Goal: Information Seeking & Learning: Find contact information

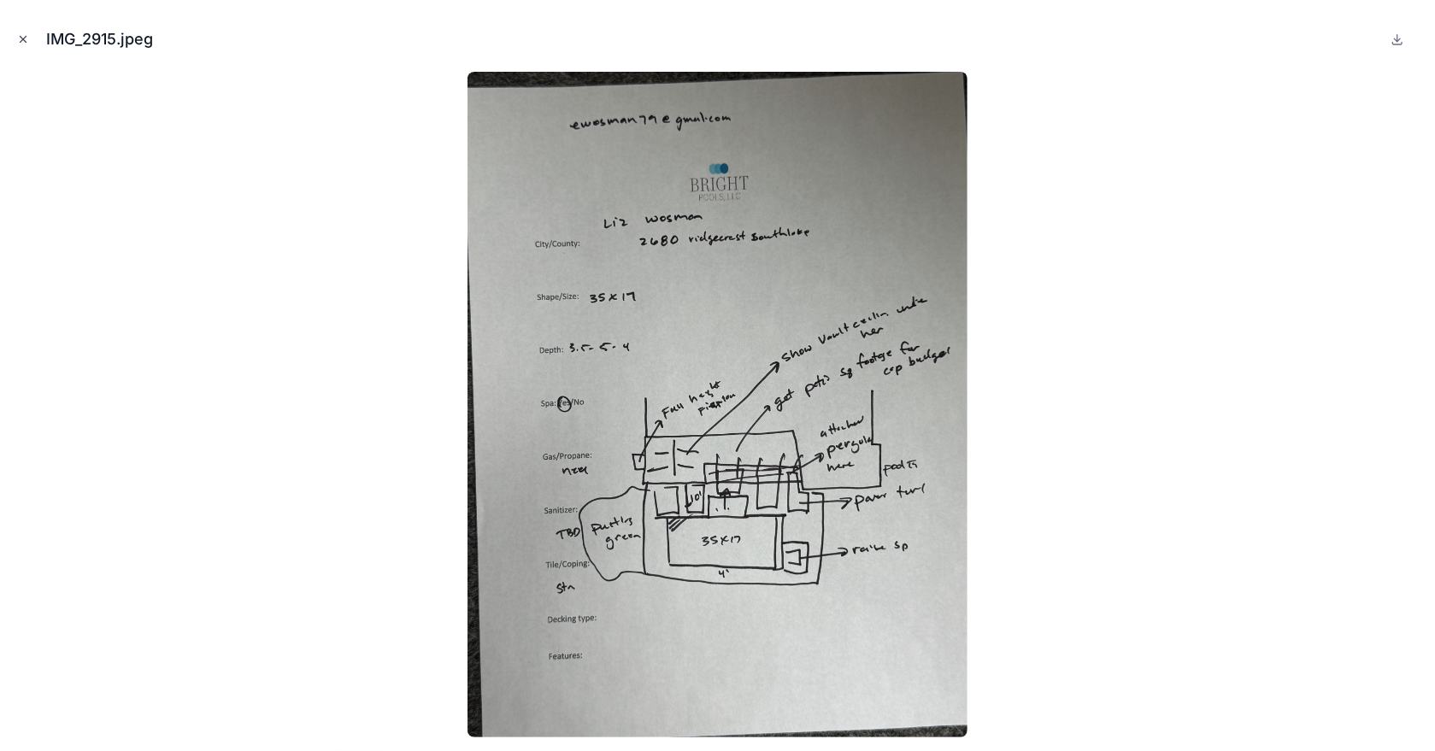
click at [24, 38] on icon "Close modal" at bounding box center [24, 40] width 6 height 6
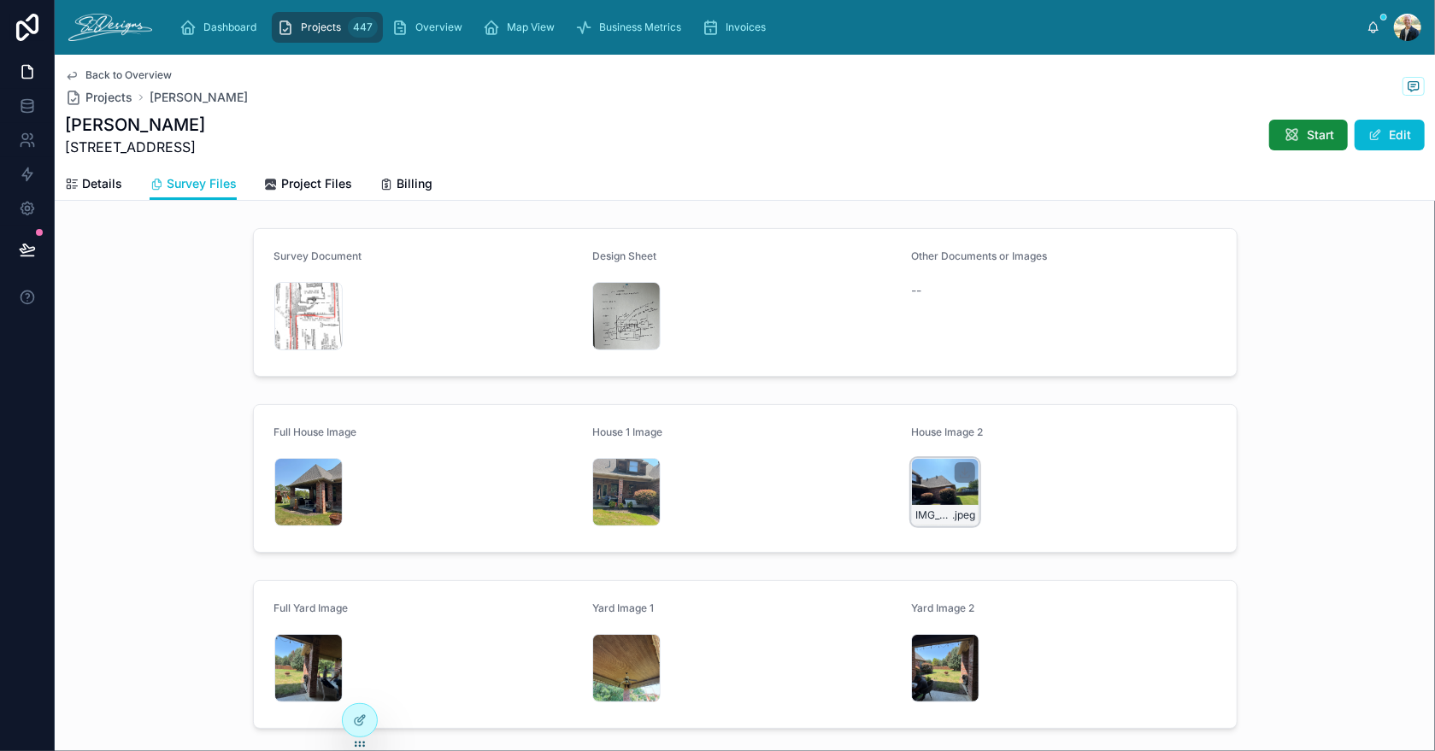
click at [921, 477] on div "IMG_2884 .jpeg" at bounding box center [945, 492] width 68 height 68
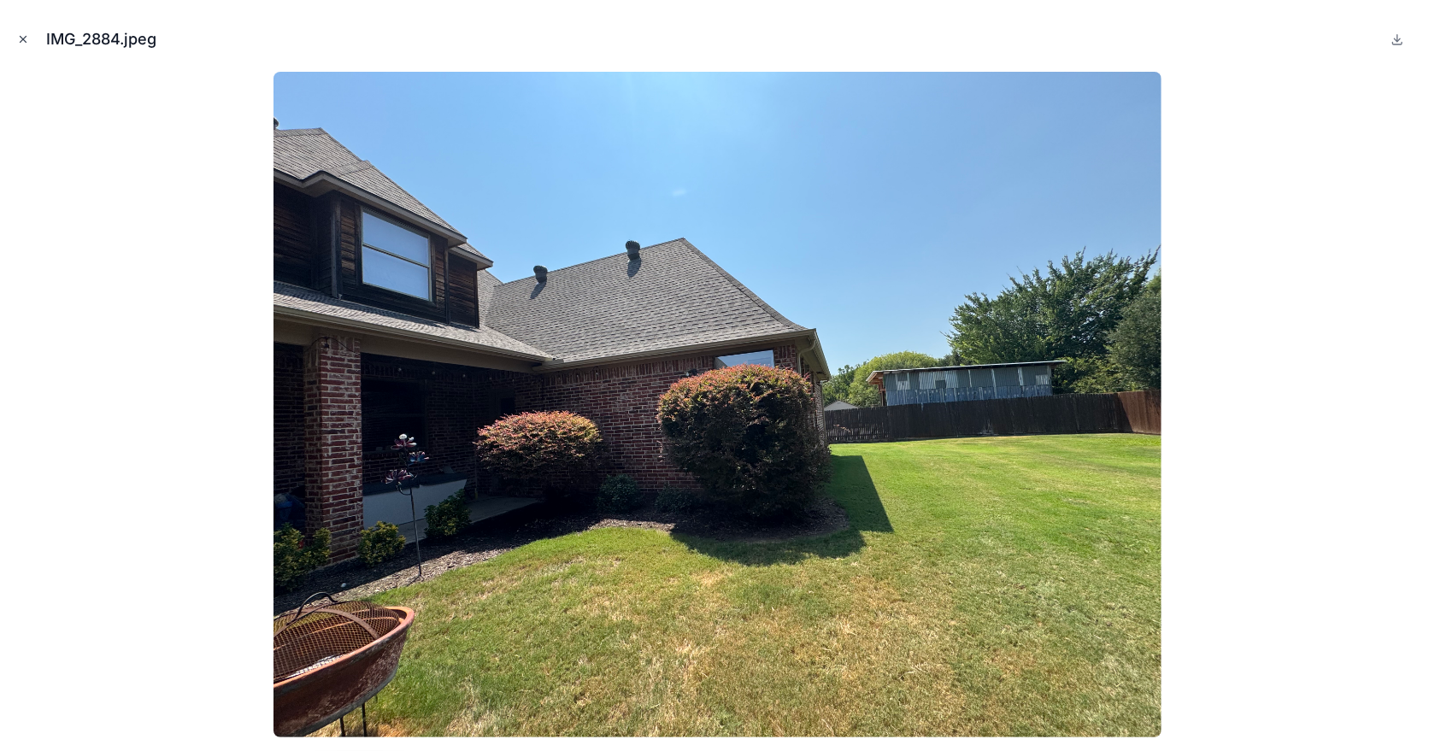
click at [17, 47] on button "Close modal" at bounding box center [23, 39] width 19 height 19
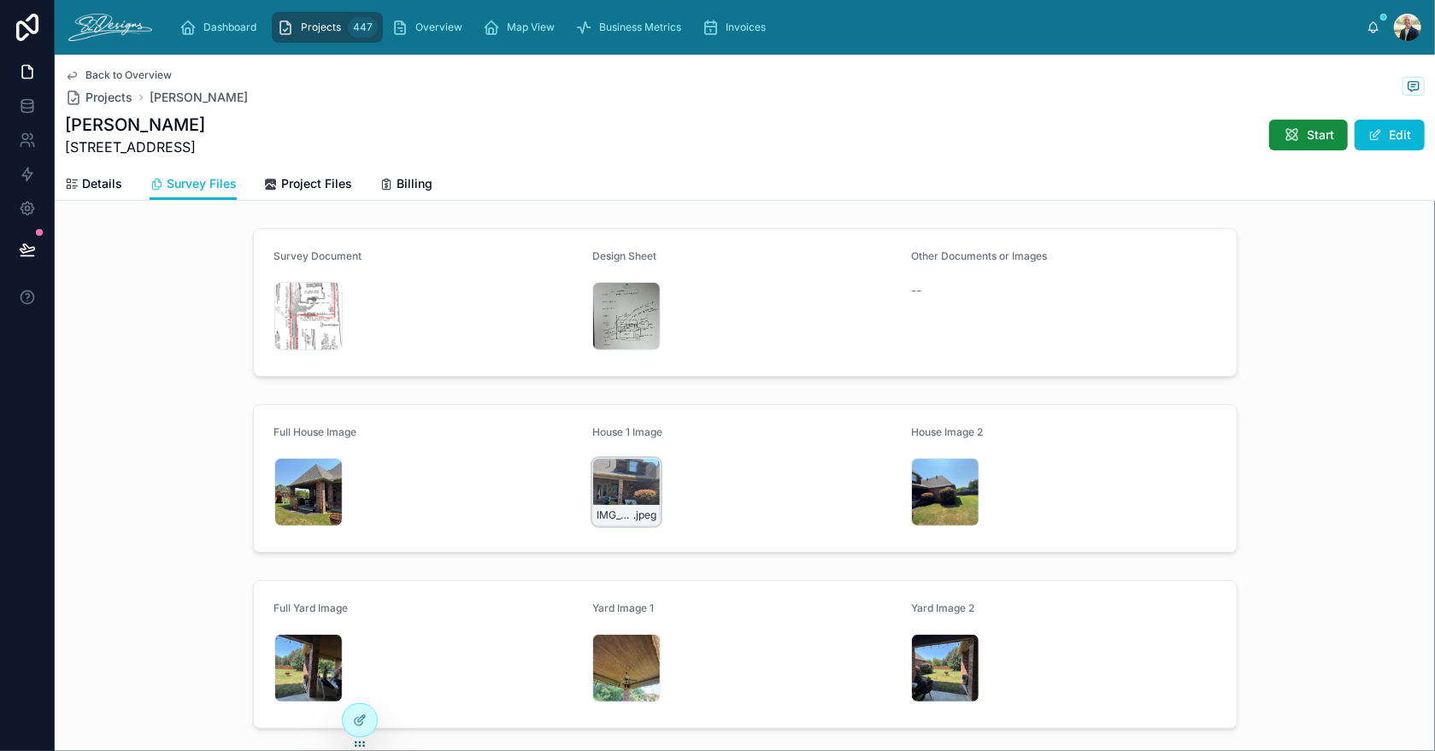
click at [598, 484] on div "IMG_2885 .jpeg" at bounding box center [626, 492] width 68 height 68
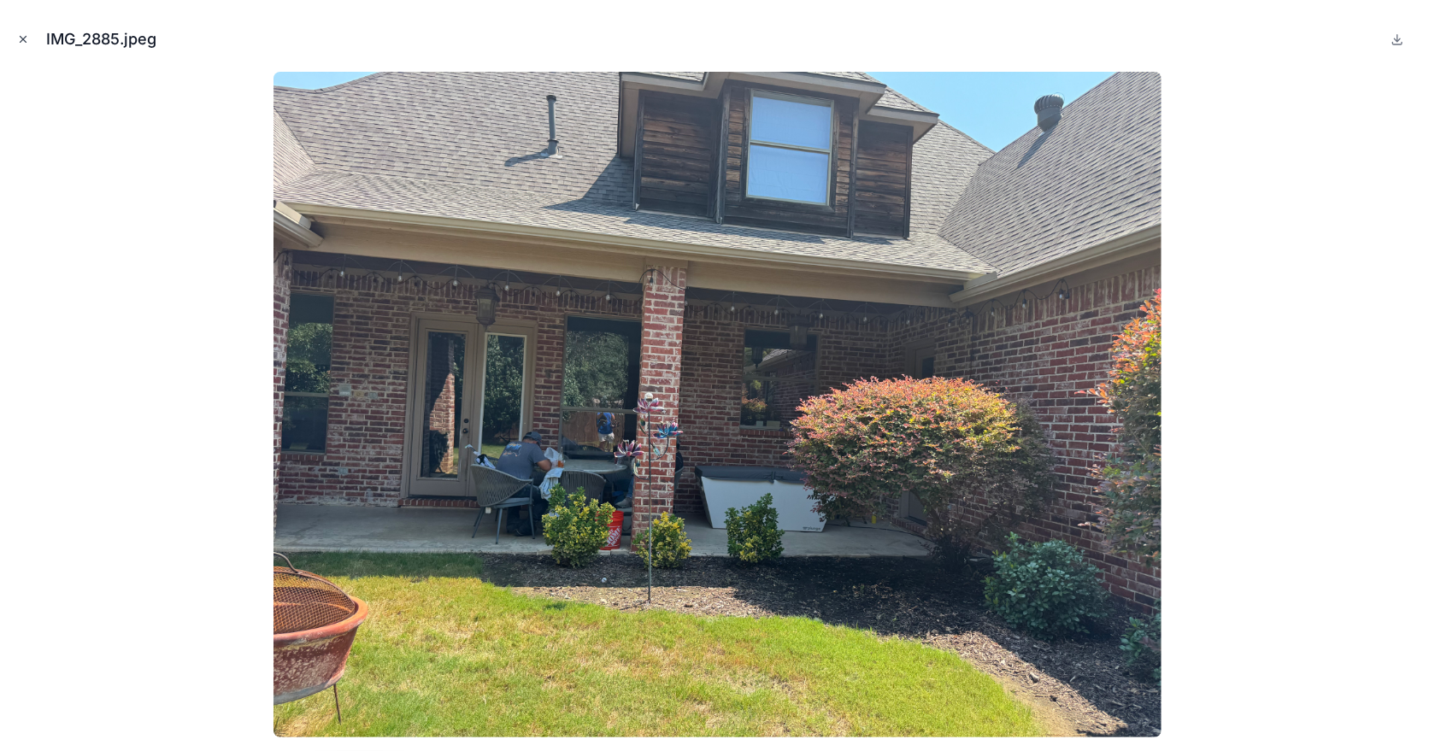
click at [24, 41] on icon "Close modal" at bounding box center [23, 39] width 12 height 12
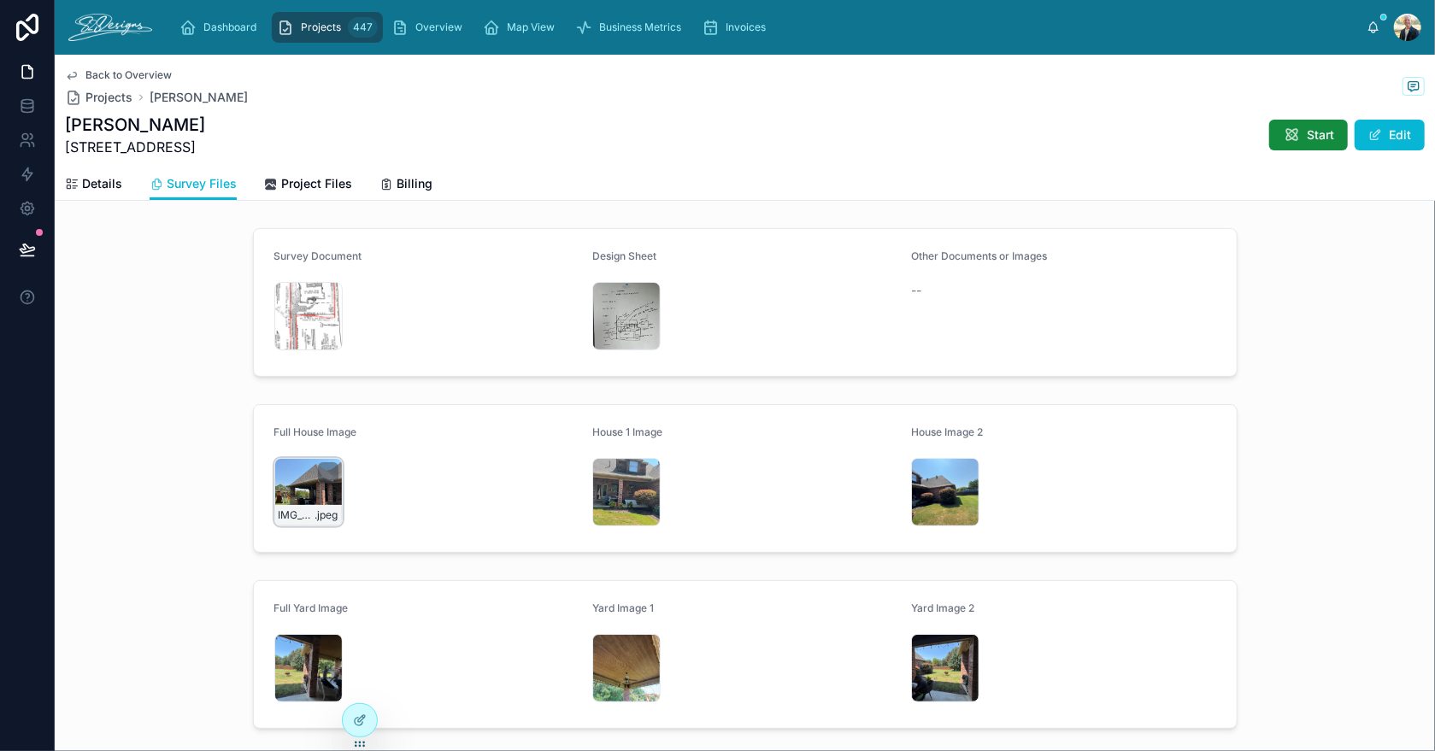
click at [303, 494] on div "IMG_2886 .jpeg" at bounding box center [308, 492] width 68 height 68
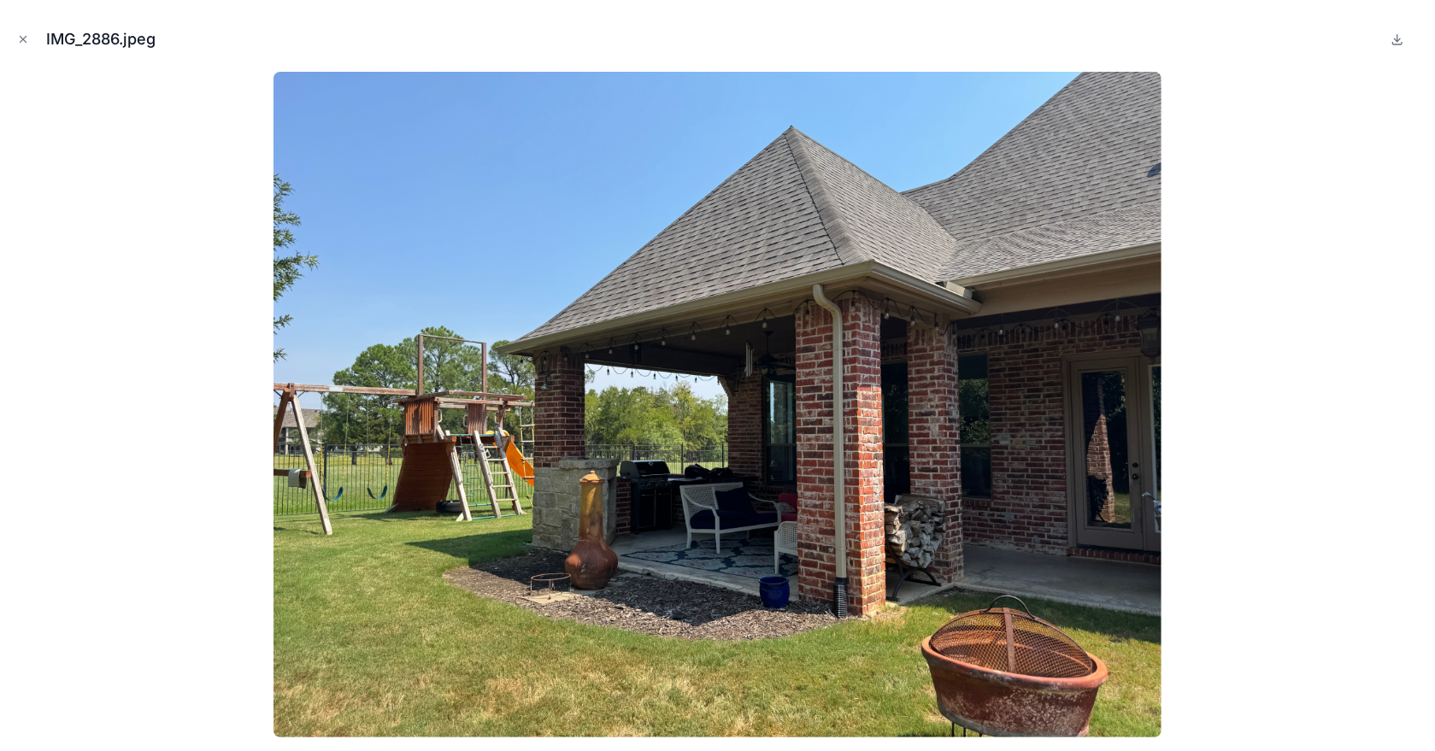
click at [303, 494] on img at bounding box center [718, 405] width 888 height 666
click at [21, 36] on icon "Close modal" at bounding box center [23, 39] width 12 height 12
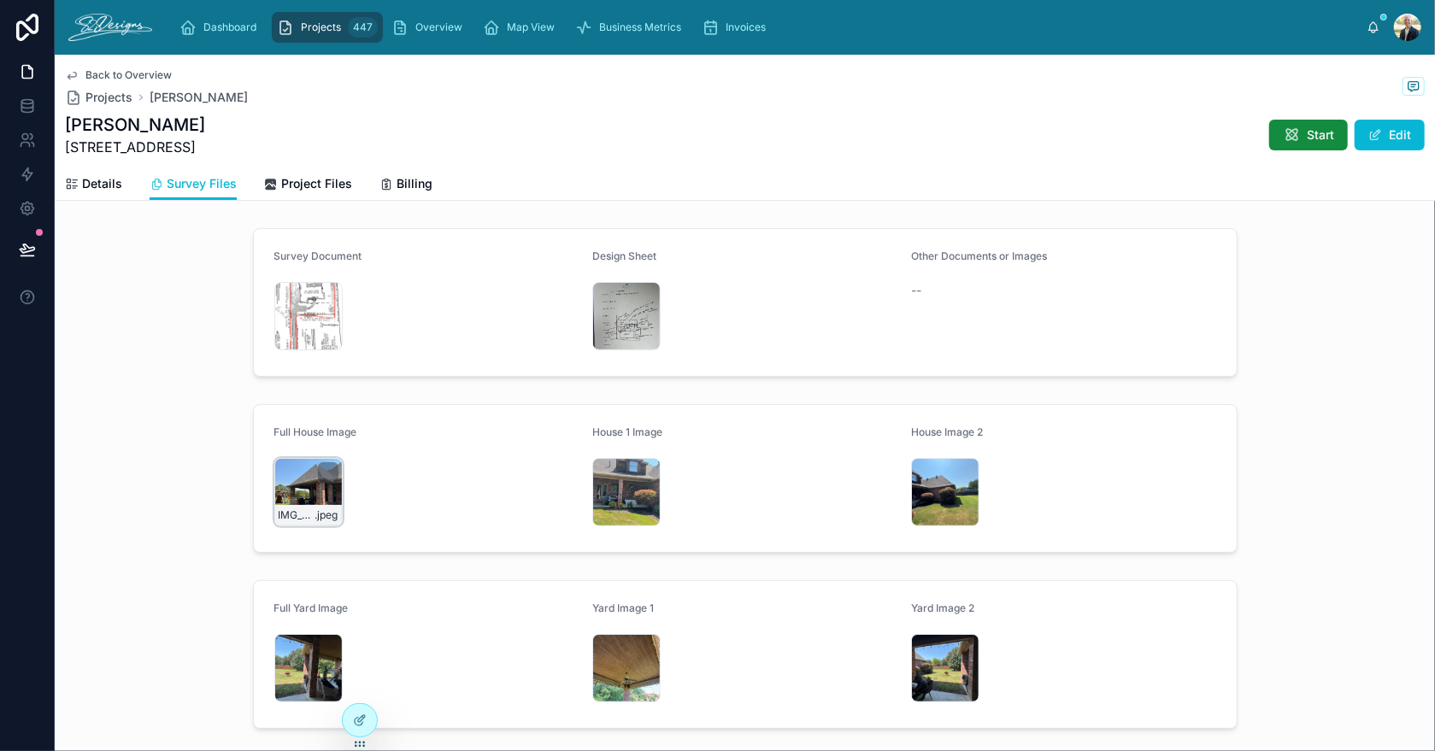
click at [301, 493] on div "IMG_2886 .jpeg" at bounding box center [308, 492] width 68 height 68
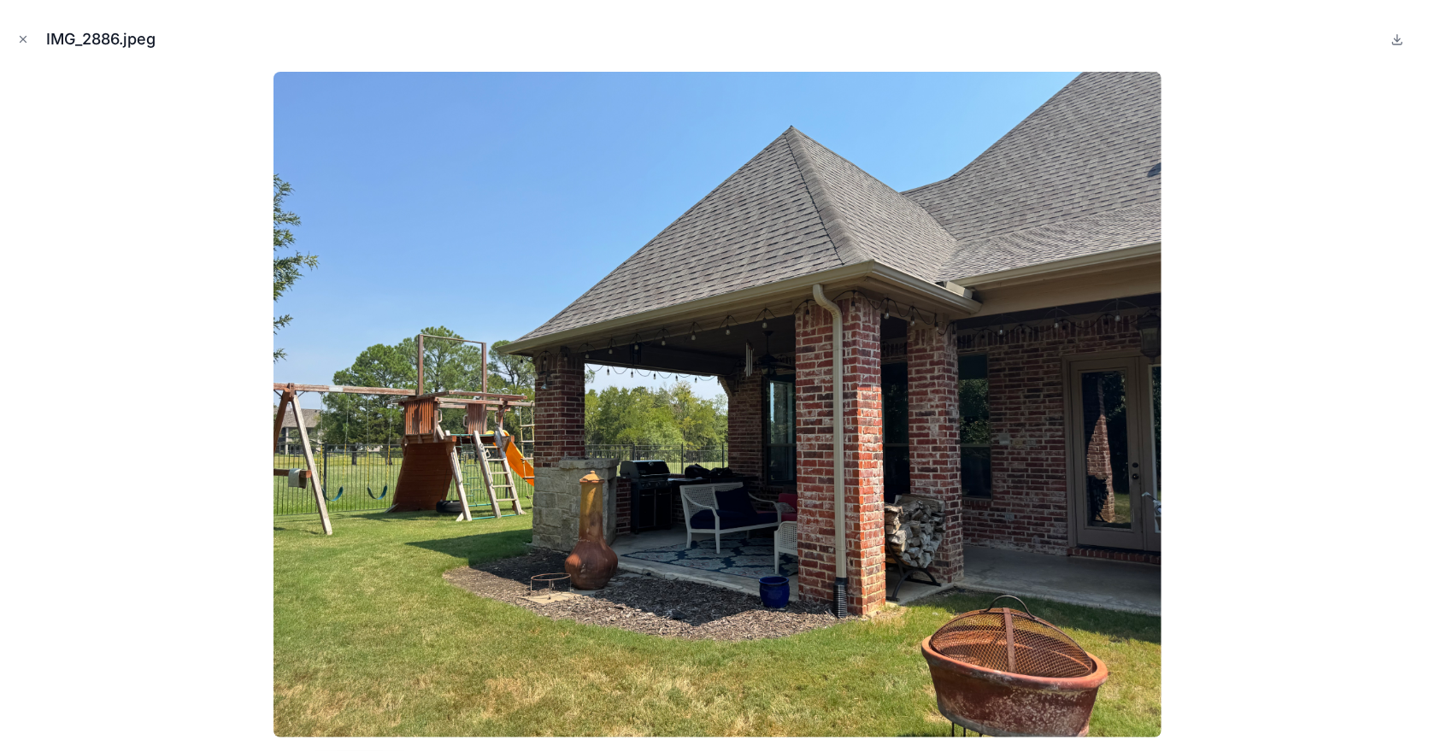
click at [301, 493] on img at bounding box center [718, 405] width 888 height 666
click at [944, 508] on img at bounding box center [718, 405] width 888 height 666
click at [24, 38] on icon "Close modal" at bounding box center [23, 39] width 12 height 12
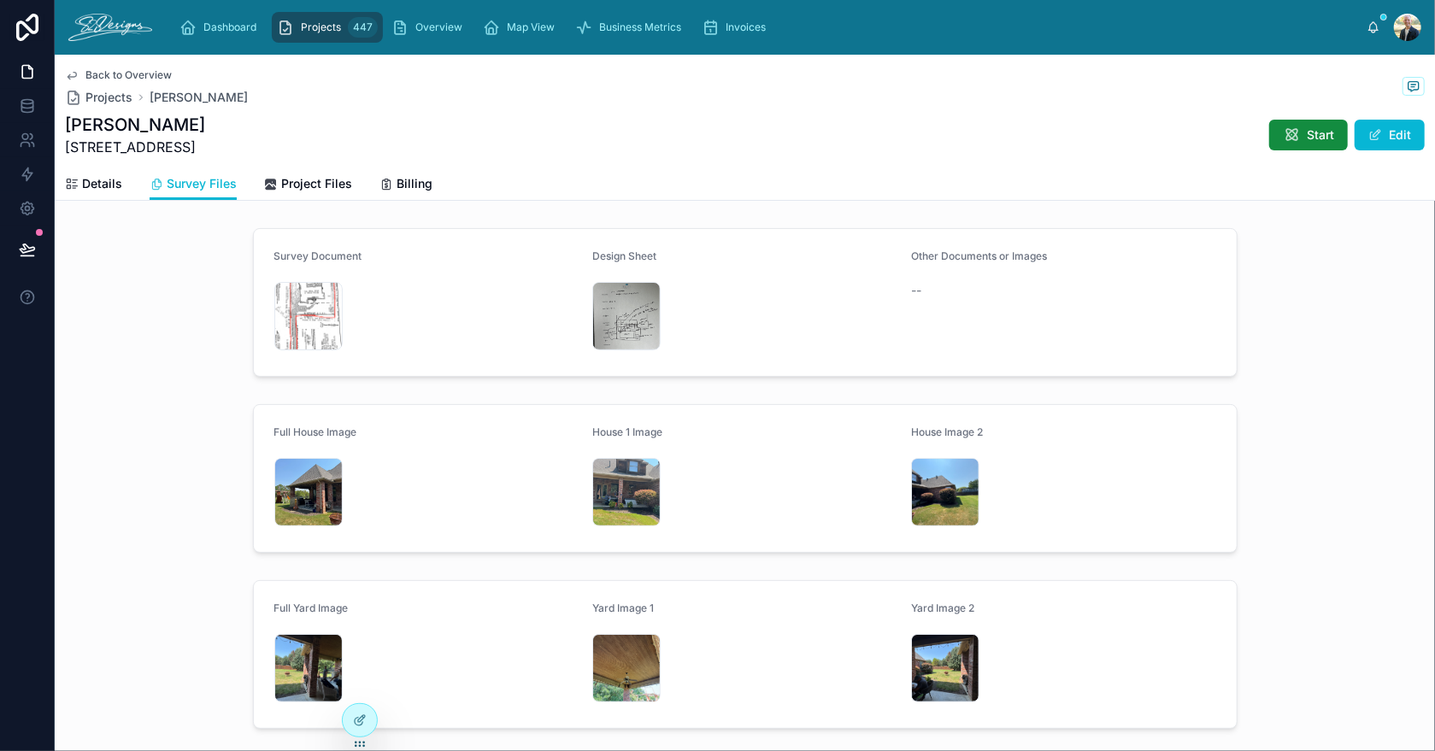
click at [109, 70] on span "Back to Overview" at bounding box center [128, 75] width 86 height 14
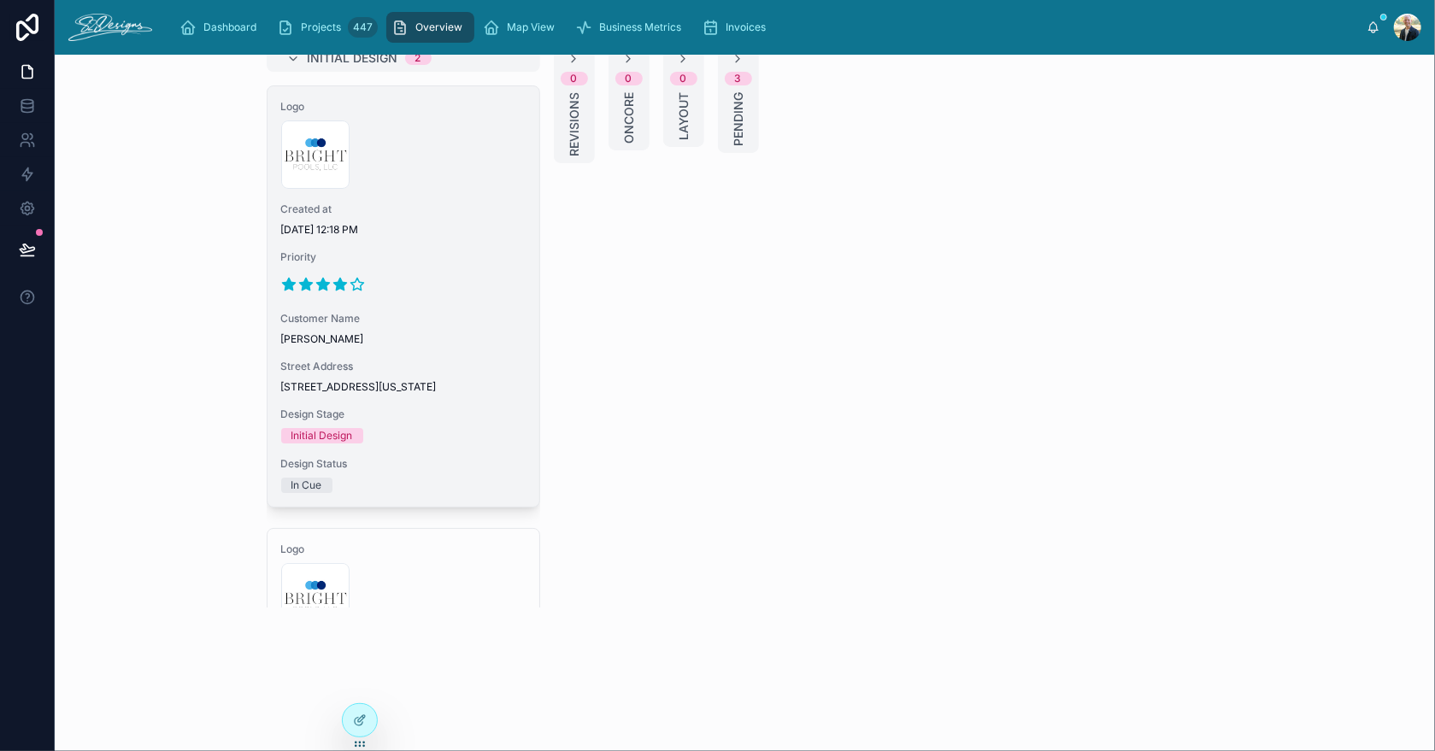
click at [455, 261] on span "Priority" at bounding box center [403, 257] width 244 height 14
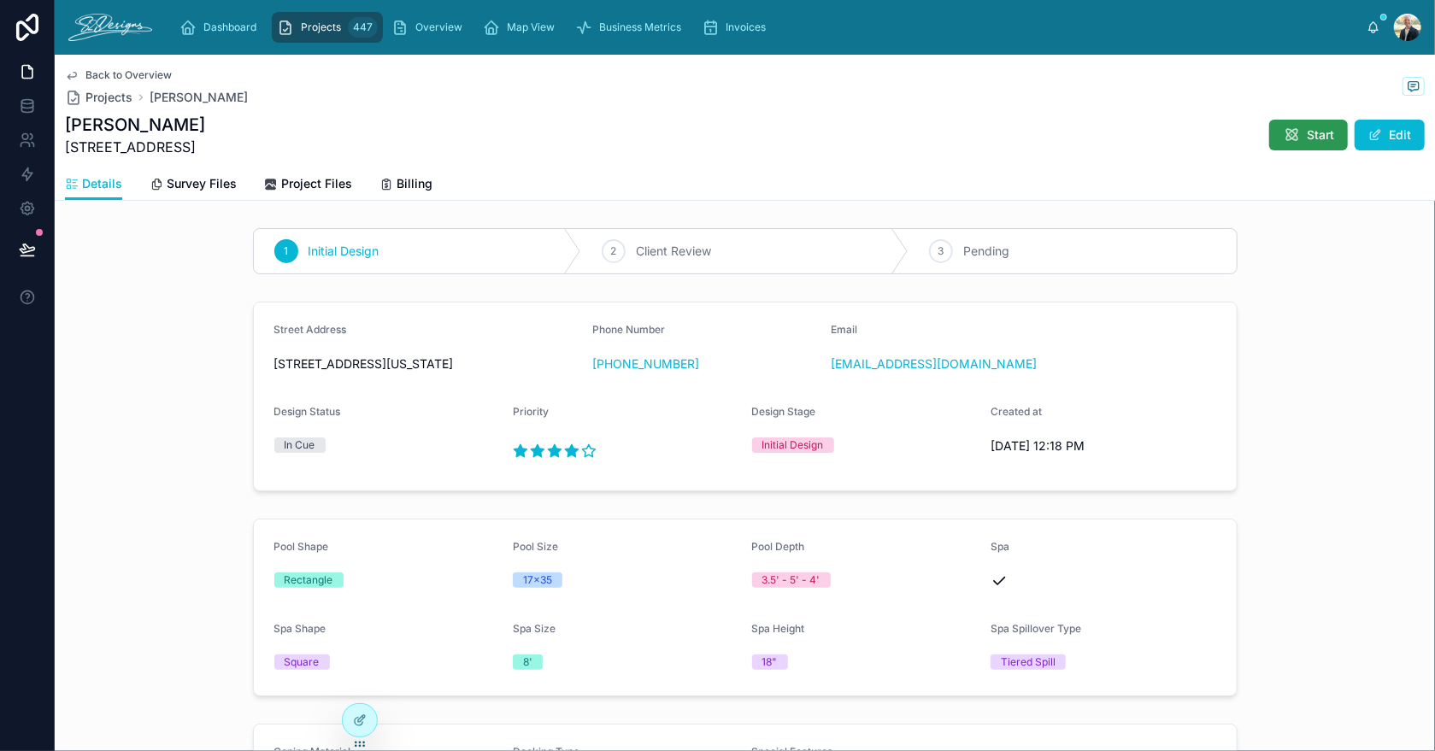
click at [1315, 135] on span "Start" at bounding box center [1320, 135] width 27 height 17
click at [96, 68] on span "Back to Overview" at bounding box center [128, 75] width 86 height 14
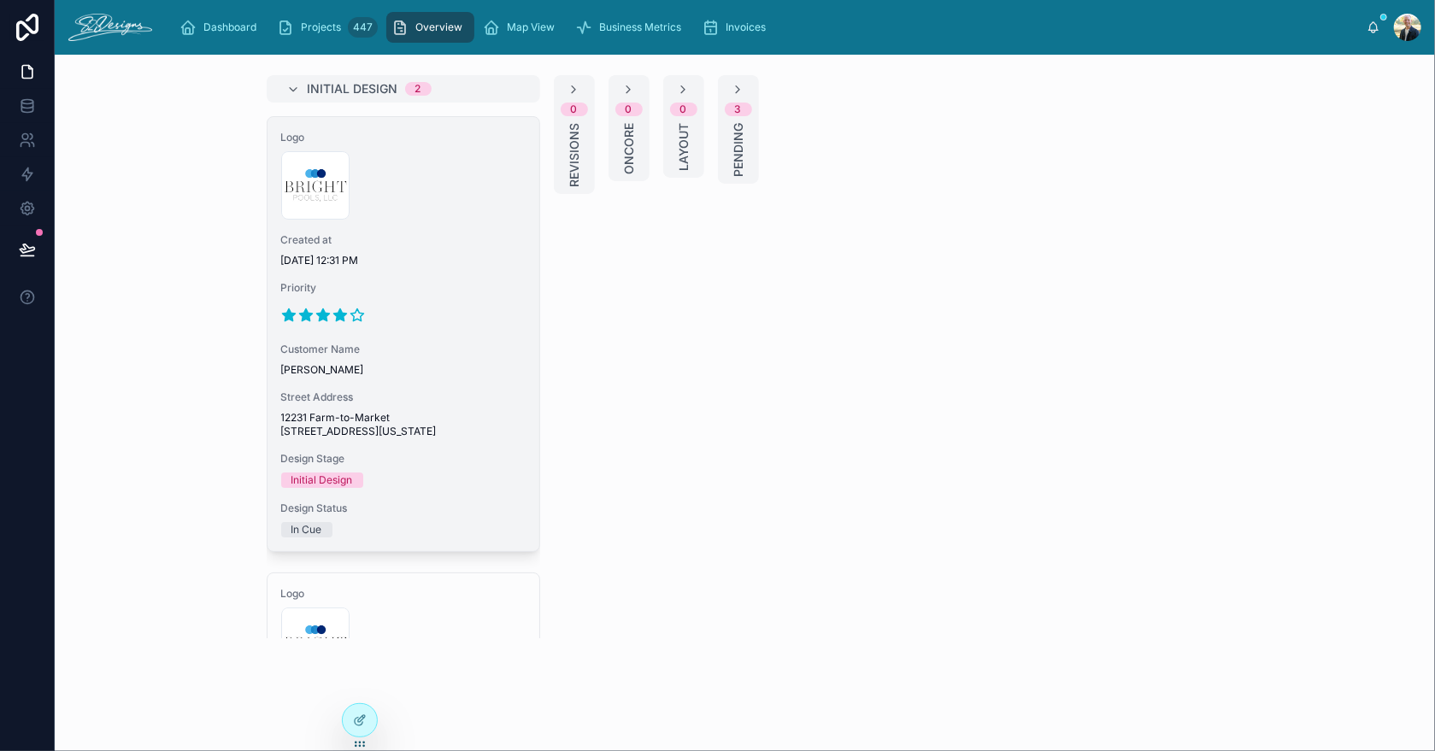
click at [449, 298] on div "Priority" at bounding box center [403, 305] width 244 height 48
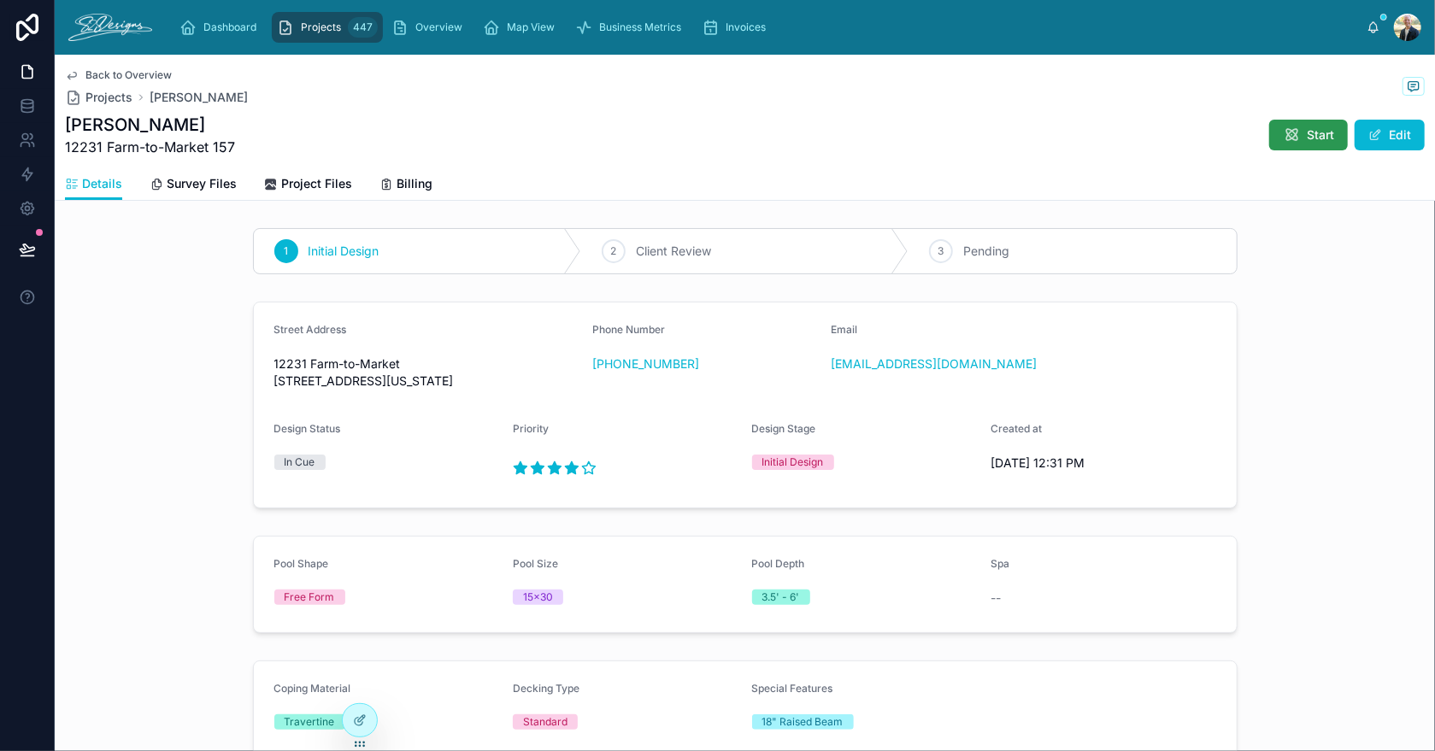
click at [1307, 135] on span "Start" at bounding box center [1320, 135] width 27 height 17
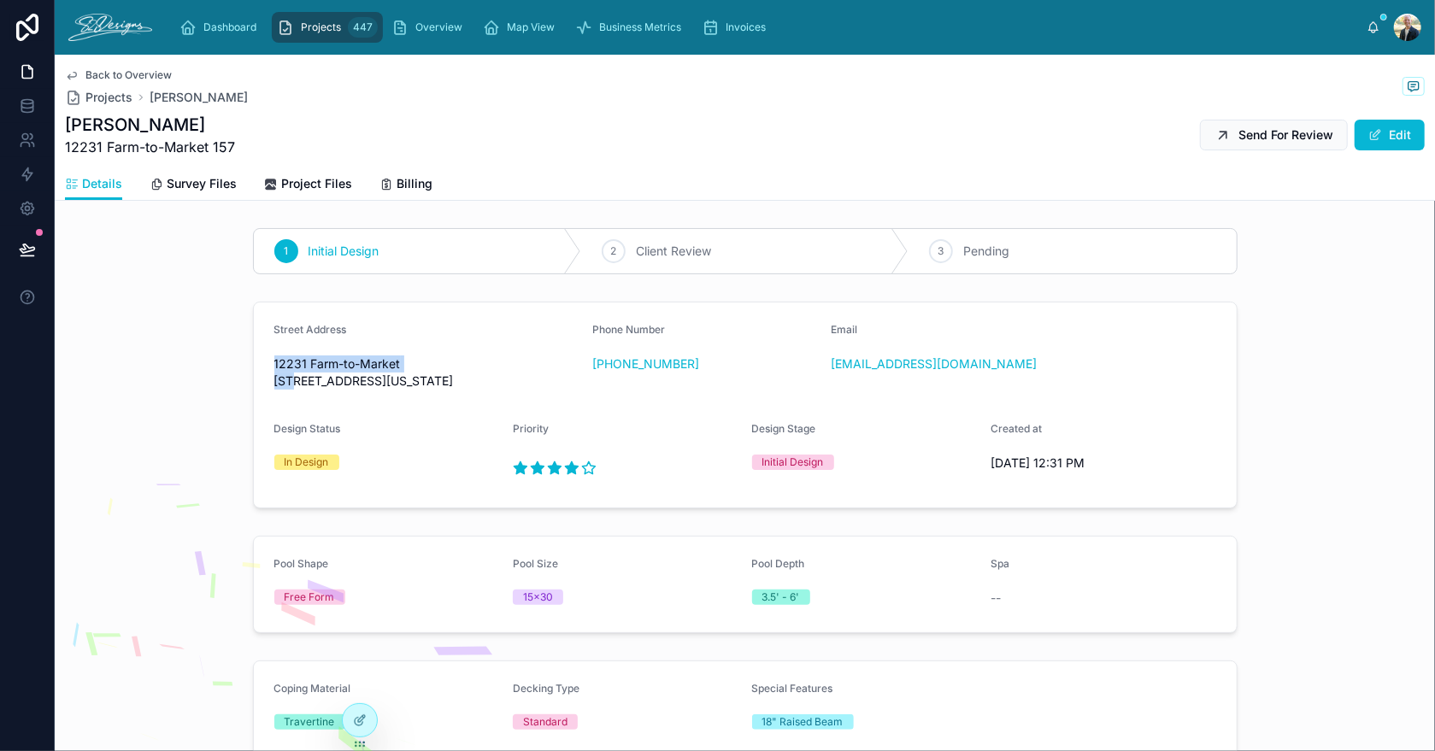
drag, startPoint x: 268, startPoint y: 362, endPoint x: 413, endPoint y: 368, distance: 144.6
click at [413, 368] on span "12231 Farm-to-Market [STREET_ADDRESS][US_STATE]" at bounding box center [426, 373] width 305 height 34
copy span "12231 Farm-to-Market 157"
drag, startPoint x: 1008, startPoint y: 379, endPoint x: 827, endPoint y: 386, distance: 181.4
click at [832, 386] on div "Email [EMAIL_ADDRESS][DOMAIN_NAME]" at bounding box center [945, 359] width 226 height 72
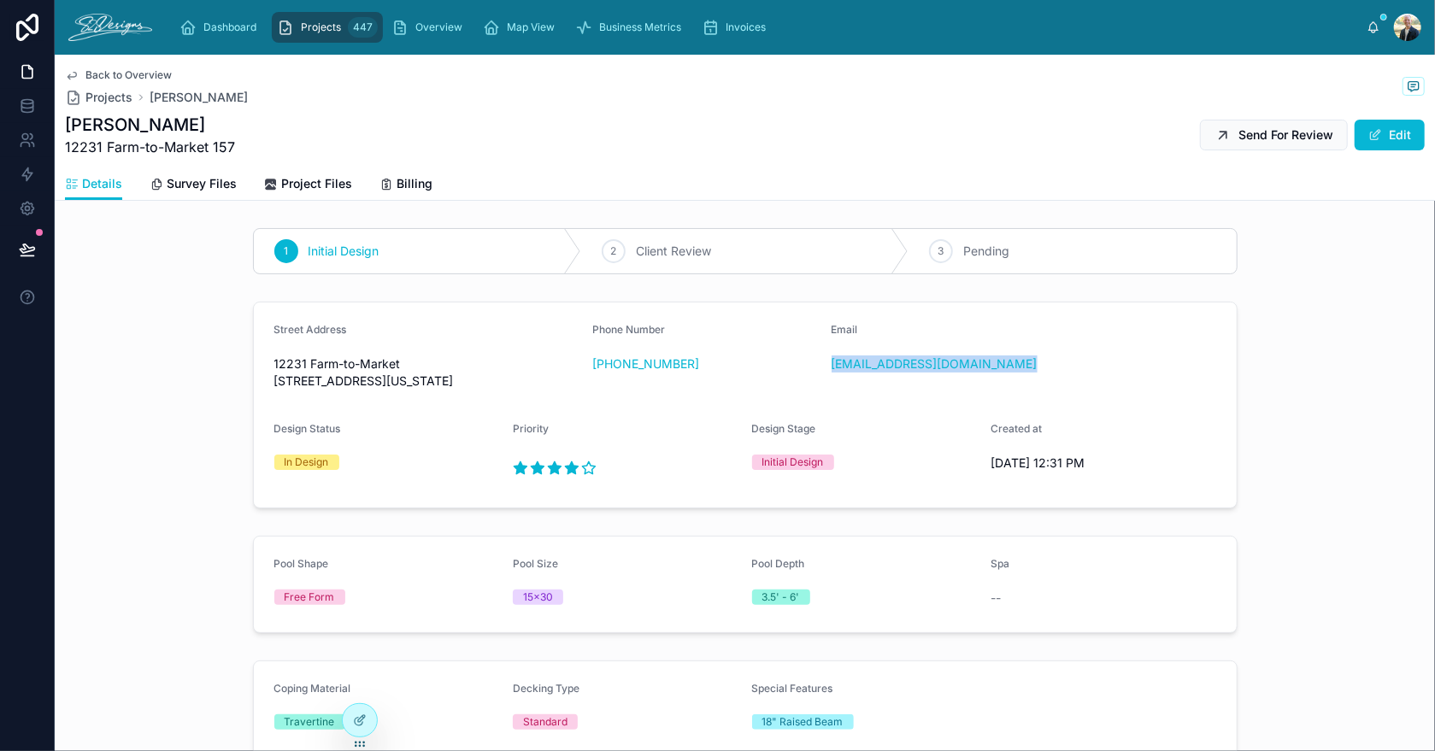
copy link "[EMAIL_ADDRESS][DOMAIN_NAME]"
drag, startPoint x: 716, startPoint y: 376, endPoint x: 605, endPoint y: 381, distance: 111.3
click at [605, 381] on div "Phone Number [PHONE_NUMBER]" at bounding box center [705, 359] width 226 height 72
copy link "[PHONE_NUMBER]"
drag, startPoint x: 184, startPoint y: 123, endPoint x: 60, endPoint y: 127, distance: 124.0
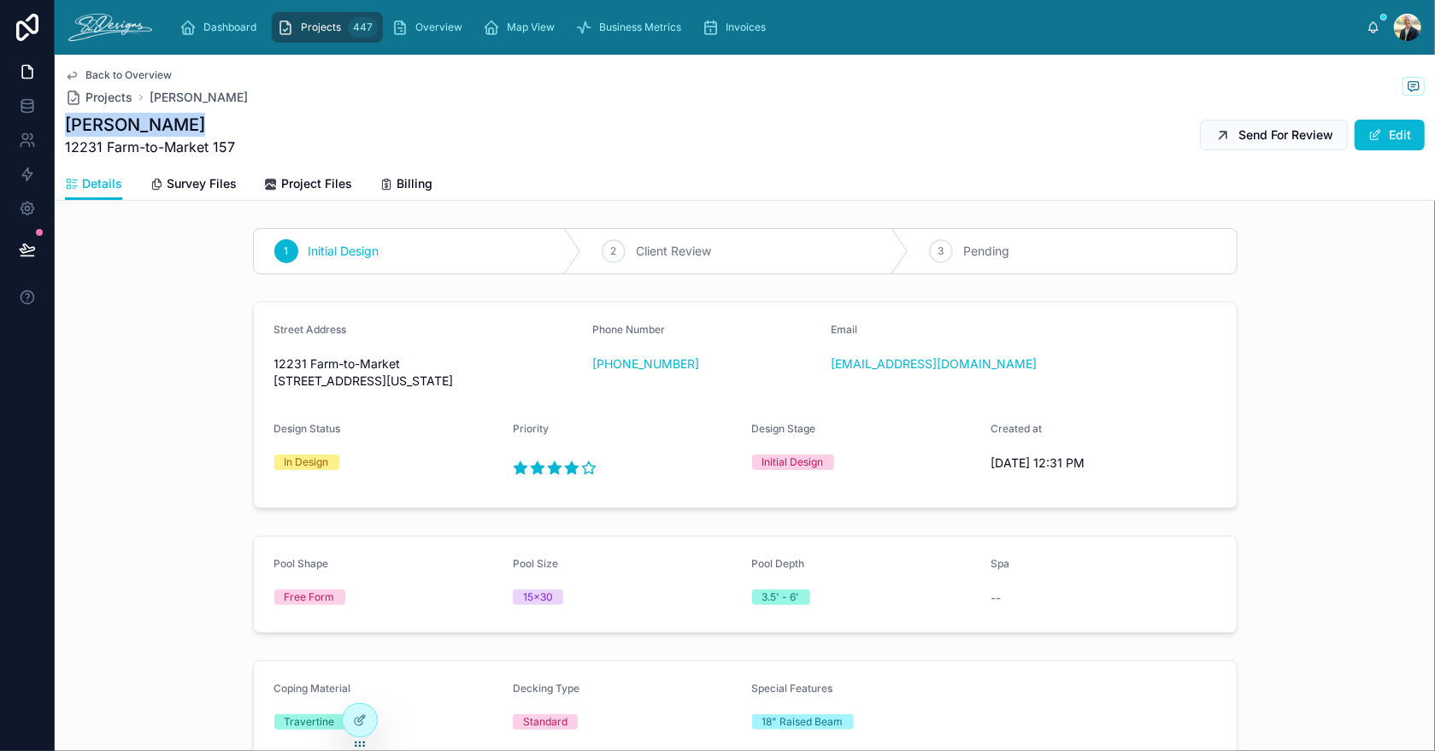
click at [60, 127] on div "Back to Overview Projects [PERSON_NAME] [PERSON_NAME] 12231 Farm-to-Market 157 …" at bounding box center [745, 128] width 1381 height 146
copy h1 "[PERSON_NAME]"
click at [208, 187] on span "Survey Files" at bounding box center [202, 183] width 70 height 17
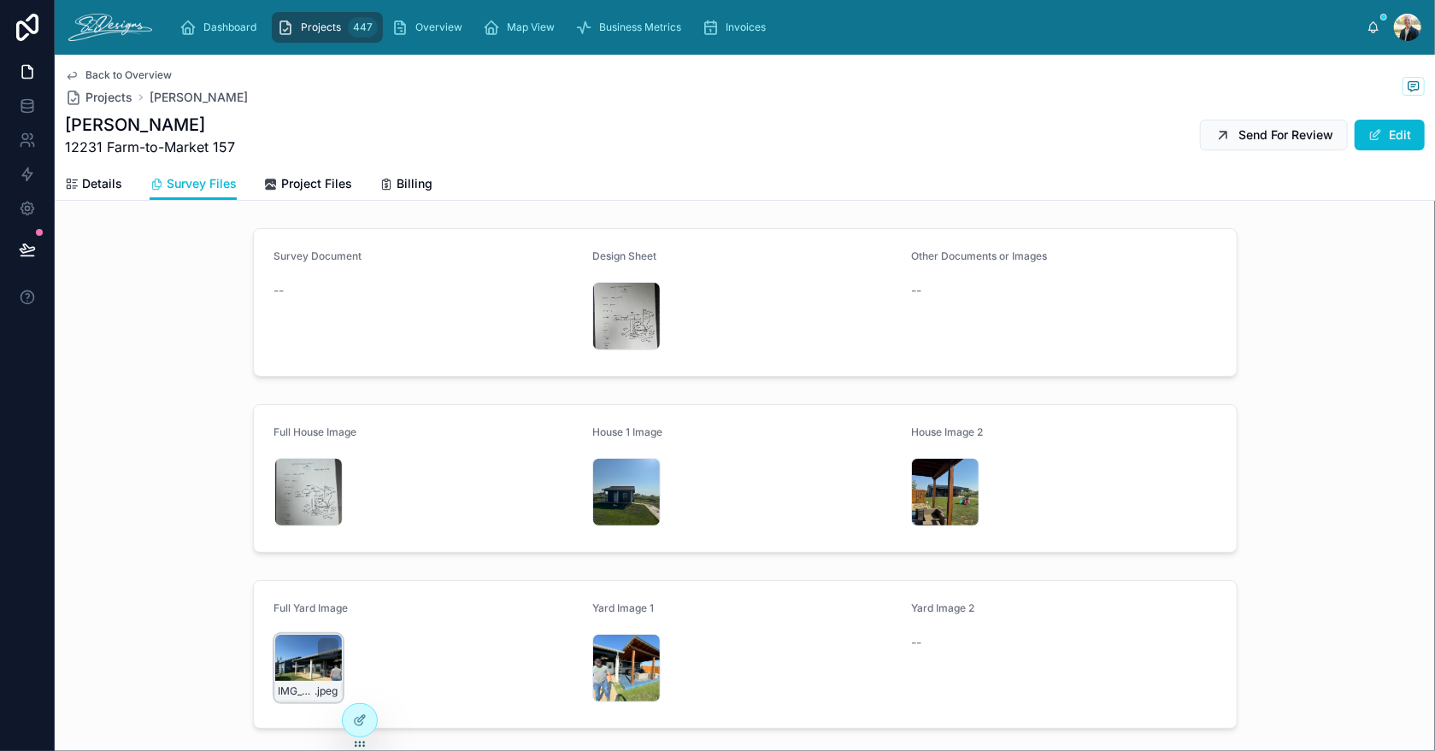
click at [300, 657] on div "IMG_2901 .jpeg" at bounding box center [308, 668] width 68 height 68
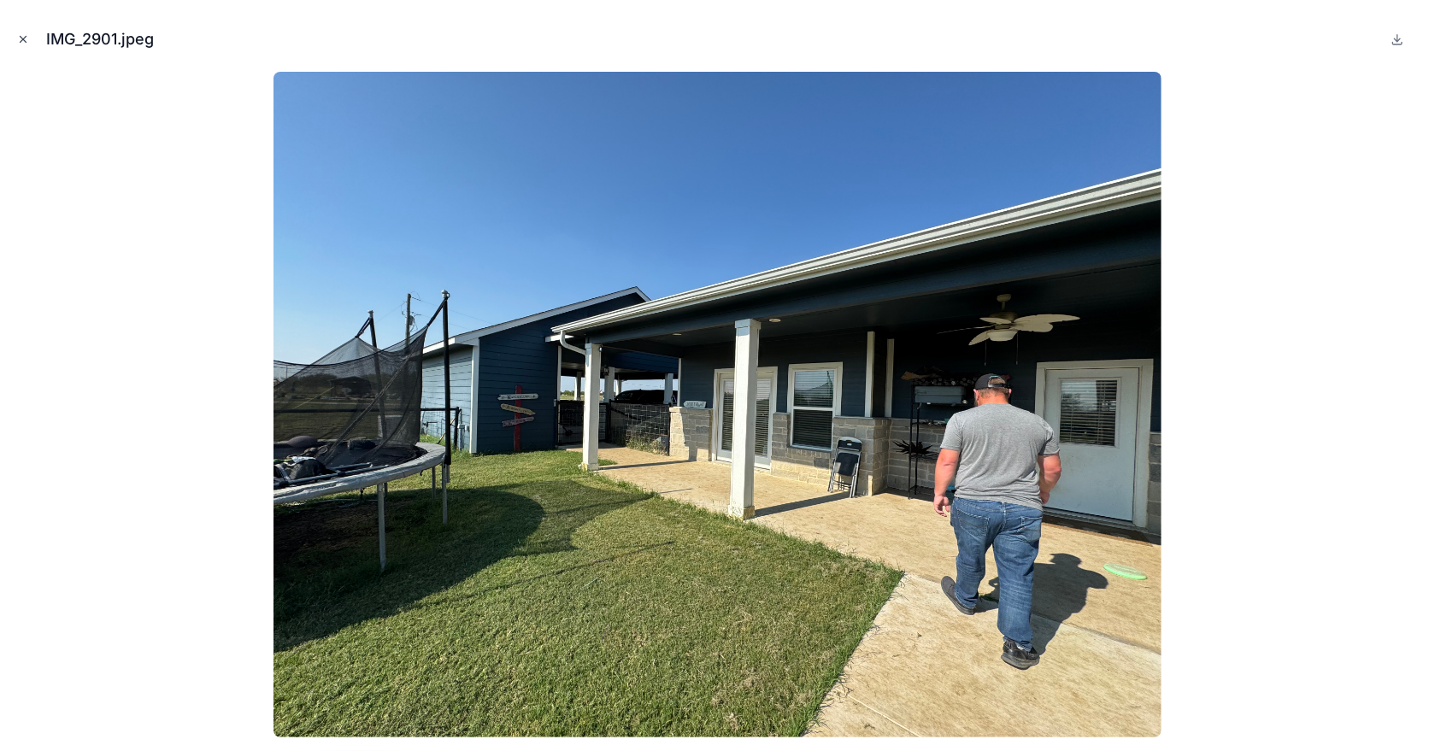
click at [26, 43] on icon "Close modal" at bounding box center [23, 39] width 12 height 12
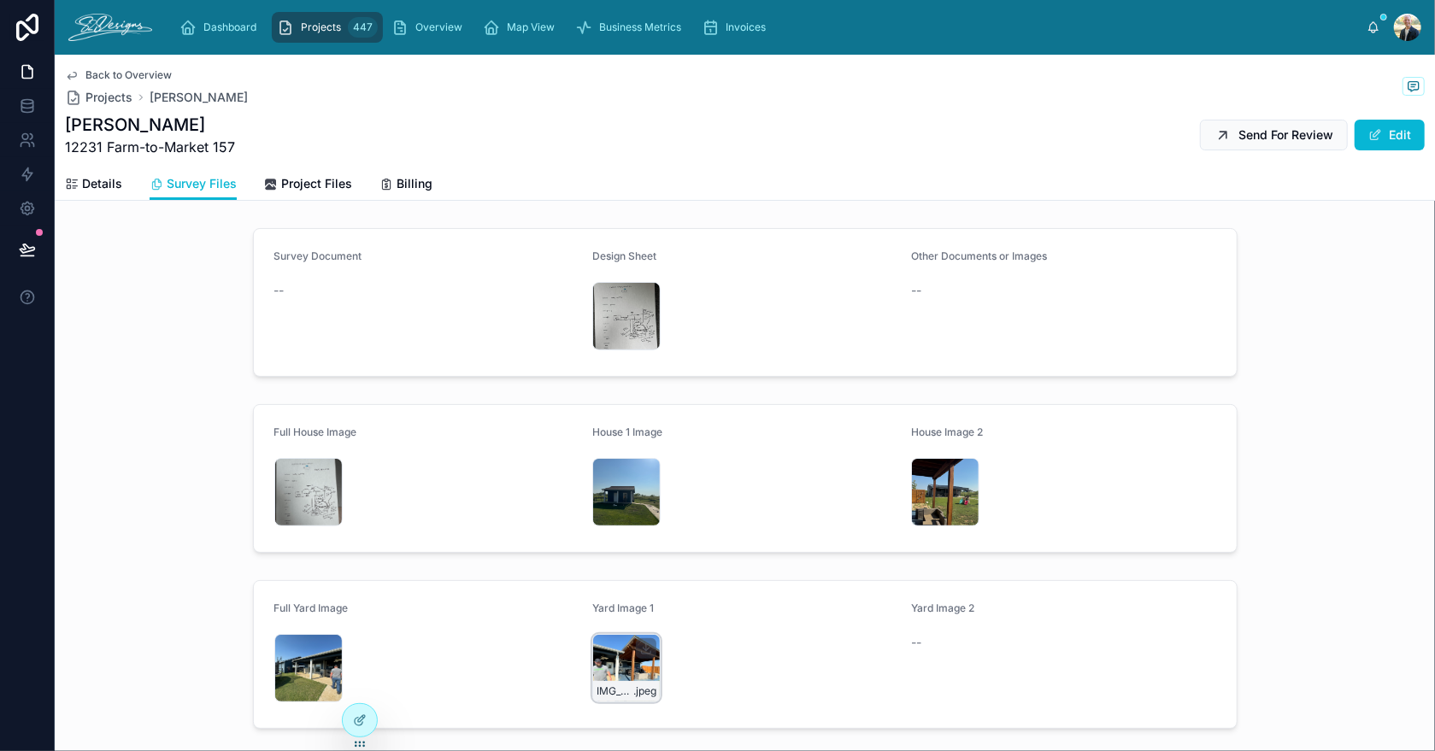
click at [601, 657] on div "IMG_2900 .jpeg" at bounding box center [626, 668] width 68 height 68
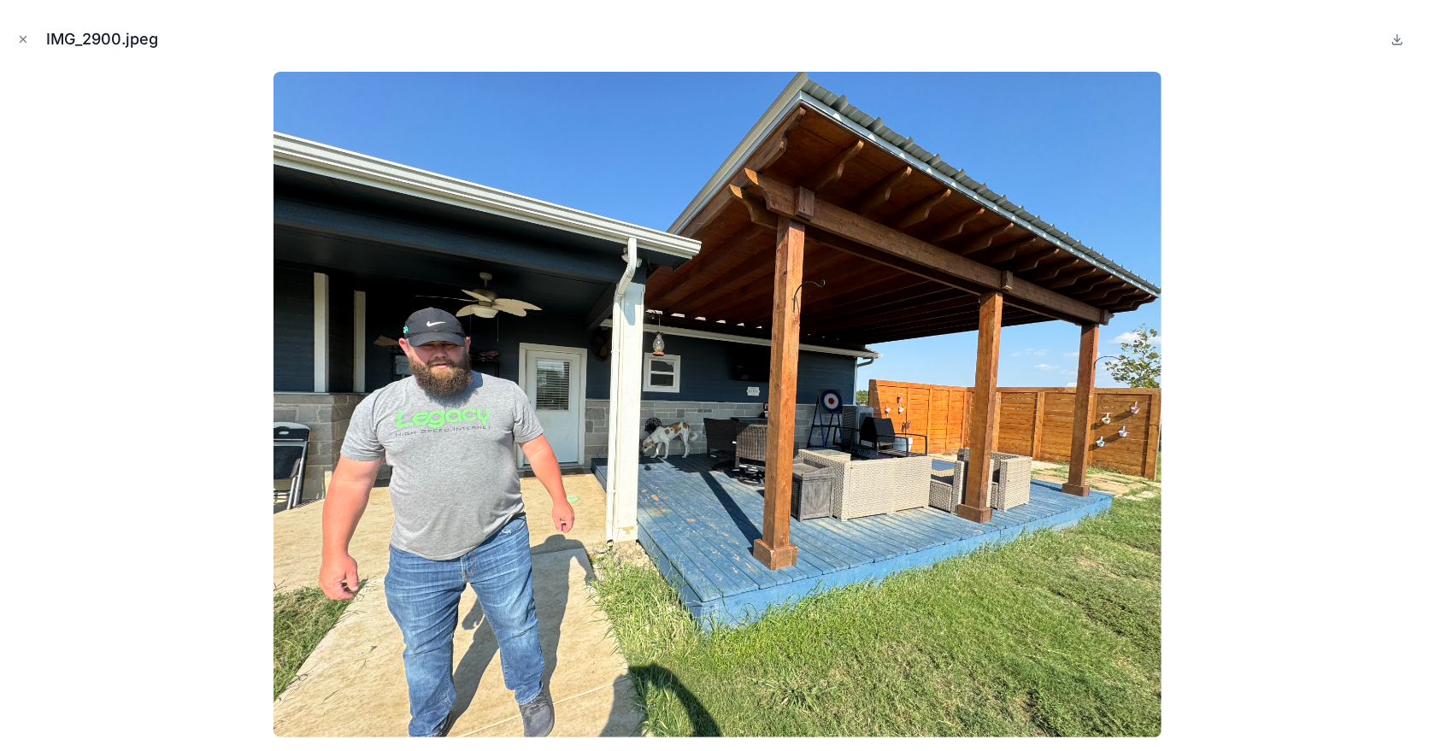
click at [20, 39] on icon "Close modal" at bounding box center [23, 39] width 12 height 12
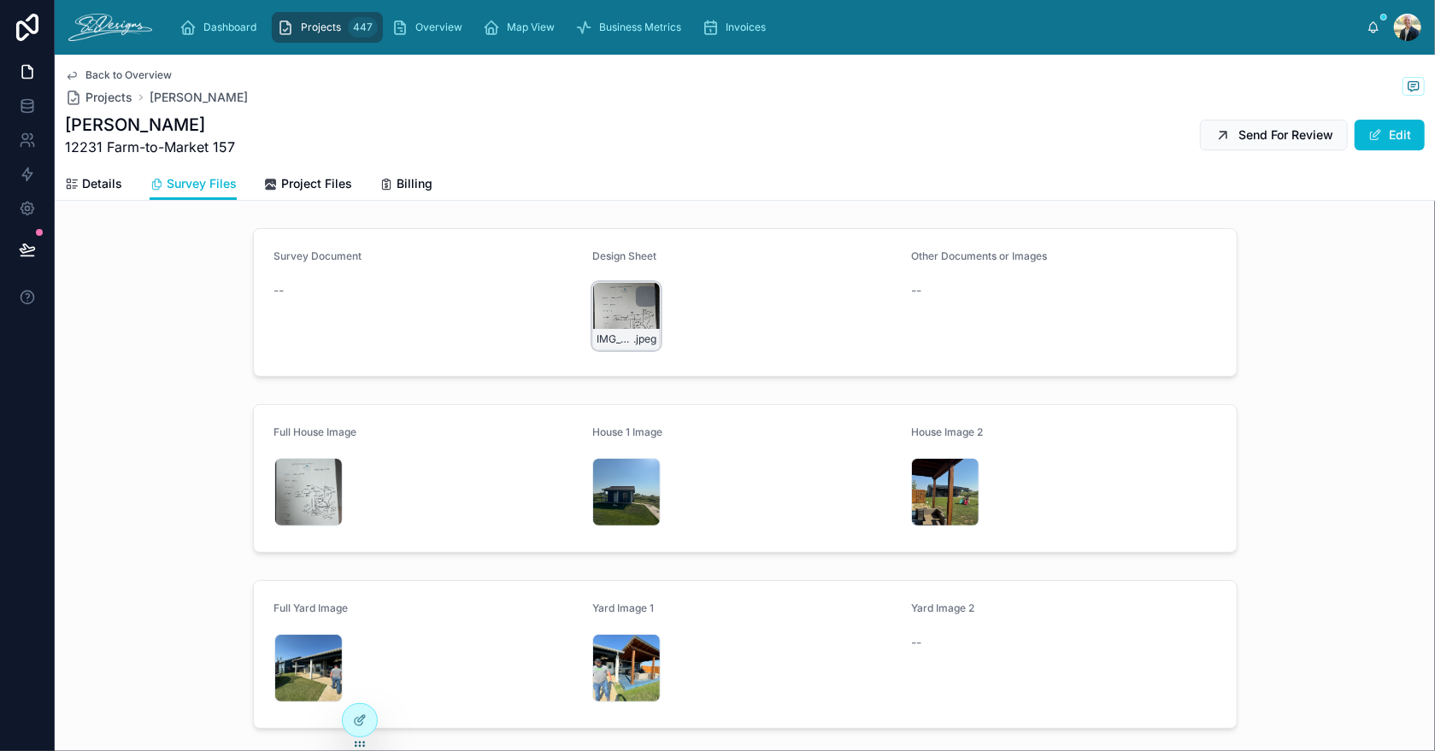
click at [627, 295] on div "IMG_2916 .jpeg" at bounding box center [626, 316] width 68 height 68
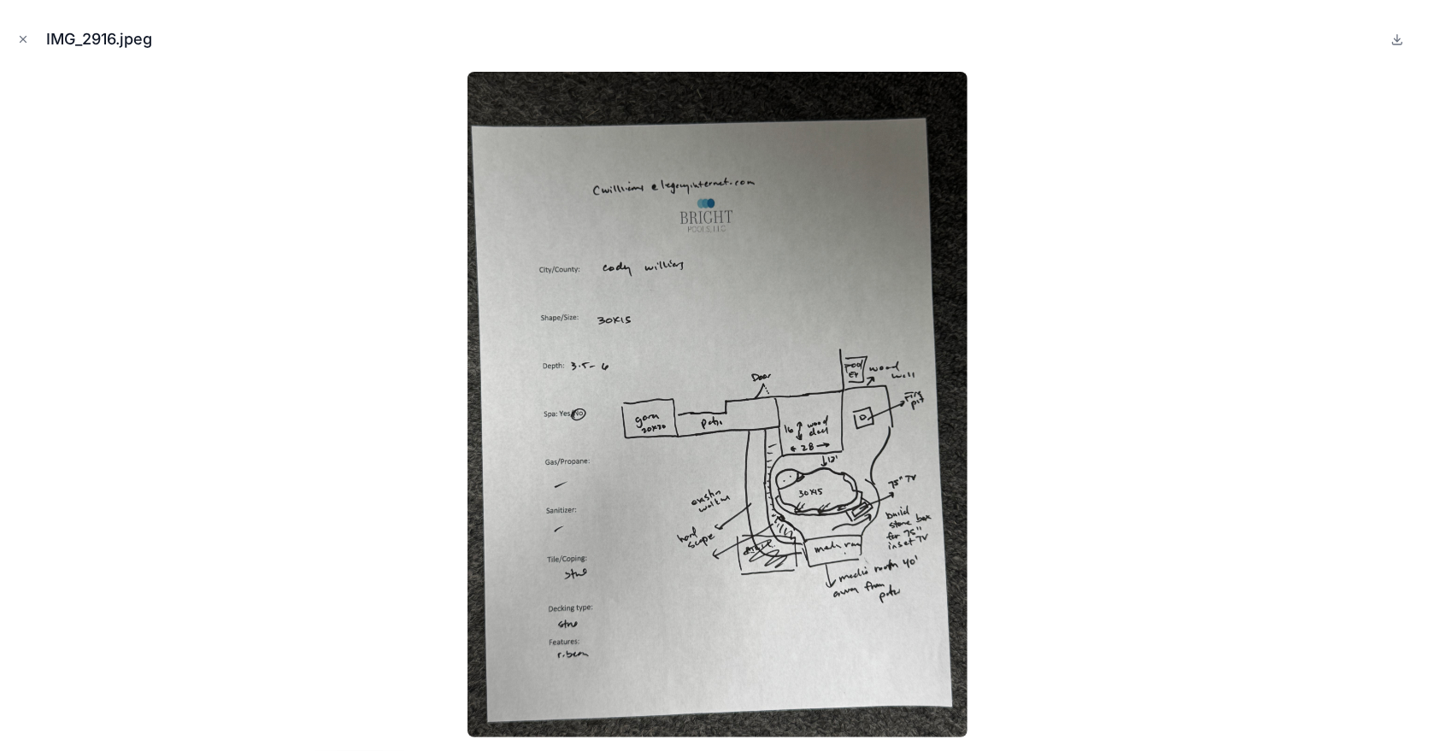
click at [27, 37] on icon "Close modal" at bounding box center [23, 39] width 12 height 12
click at [27, 38] on icon at bounding box center [27, 27] width 34 height 27
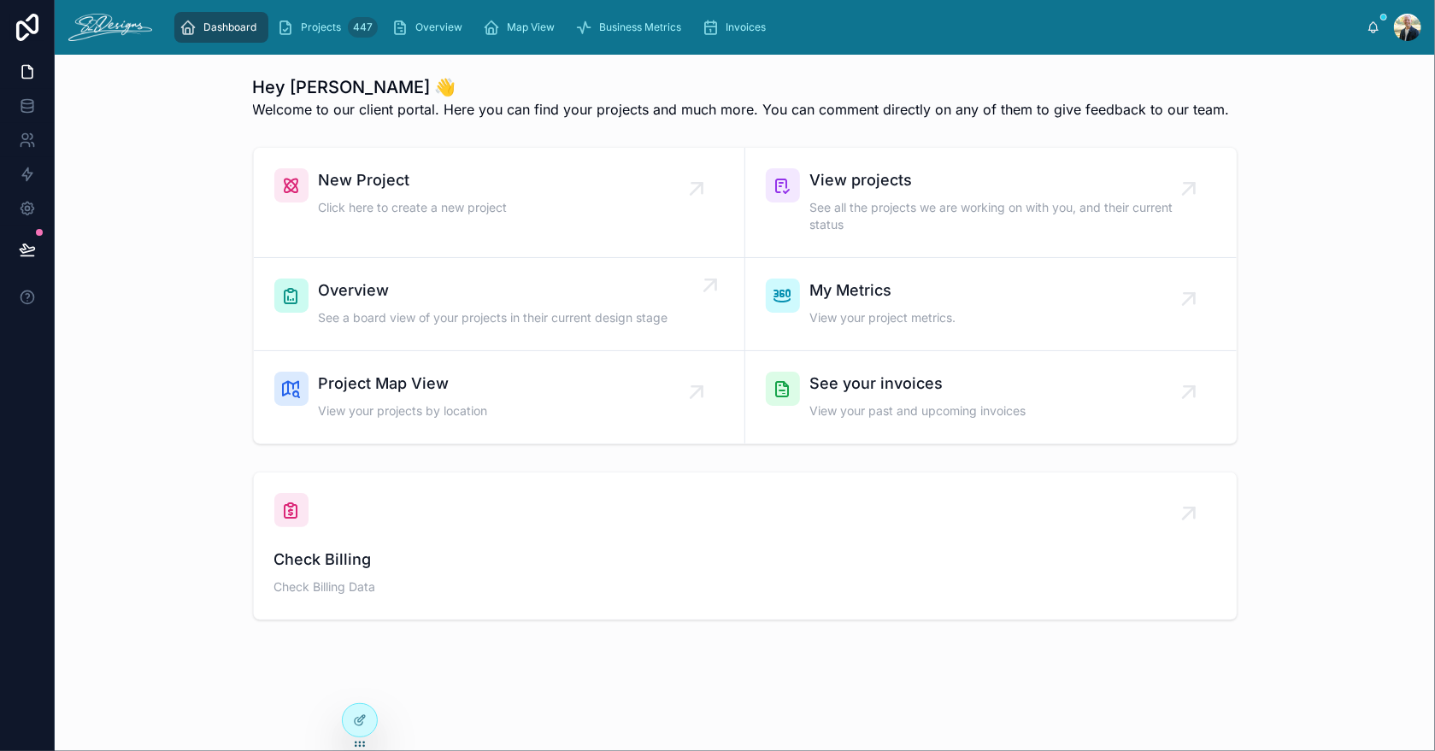
click at [568, 308] on div "Overview See a board view of your projects in their current design stage" at bounding box center [494, 304] width 350 height 51
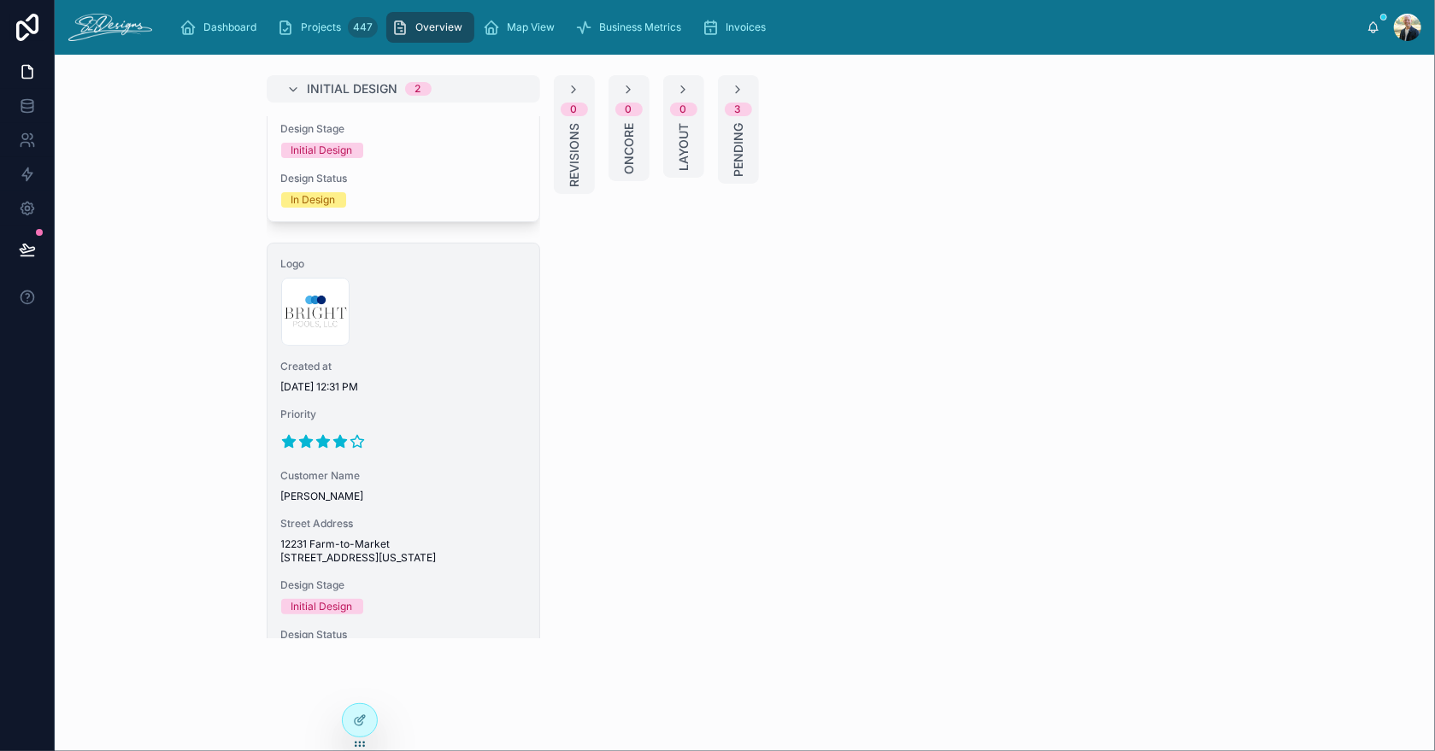
scroll to position [381, 0]
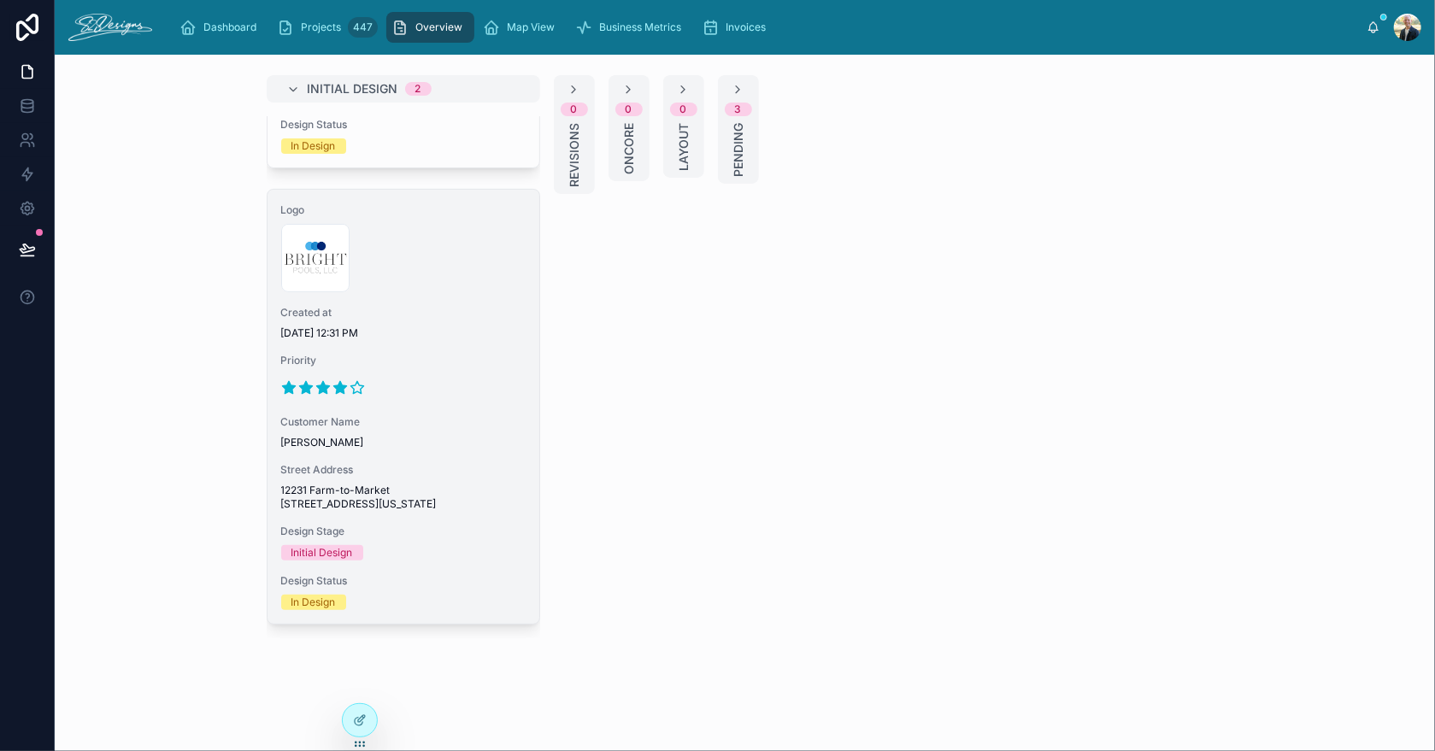
click at [445, 440] on span "[PERSON_NAME]" at bounding box center [403, 443] width 244 height 14
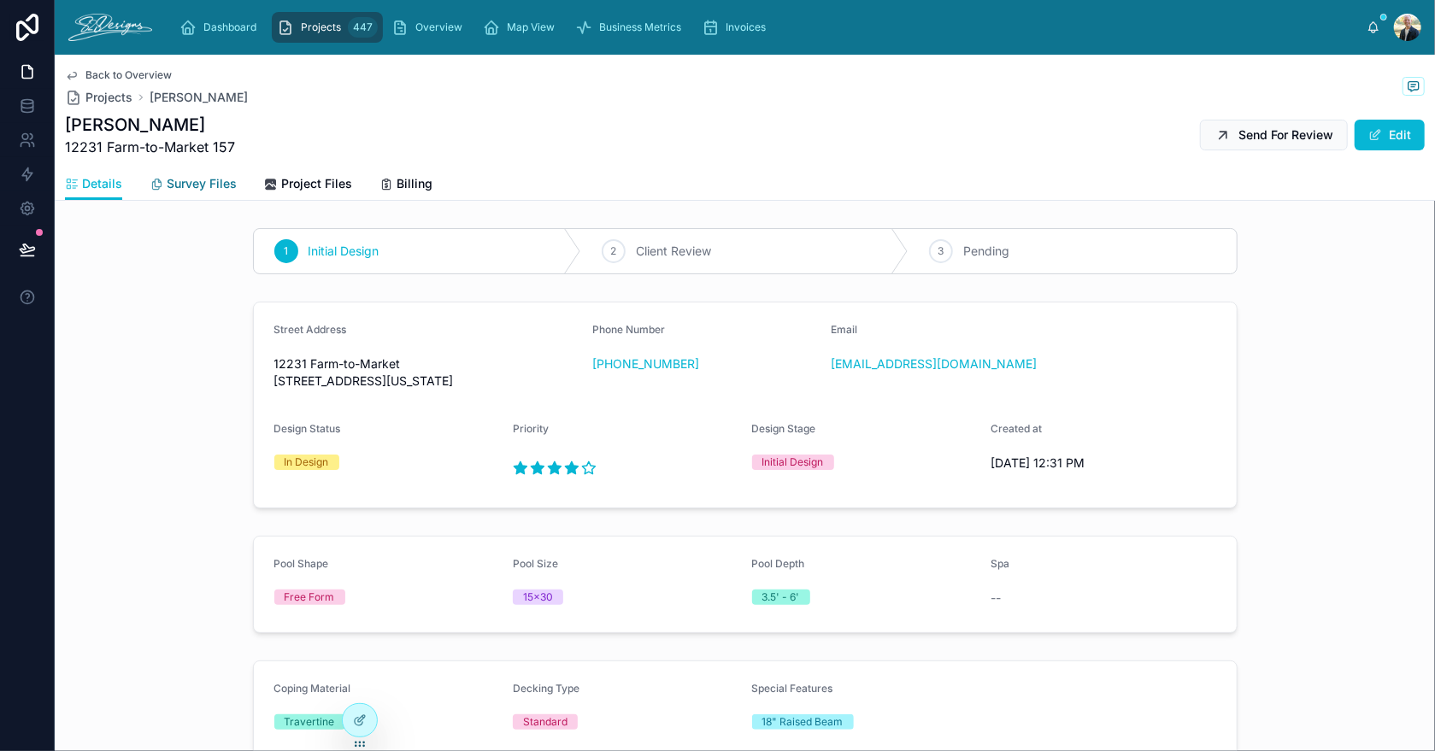
click at [179, 185] on span "Survey Files" at bounding box center [202, 183] width 70 height 17
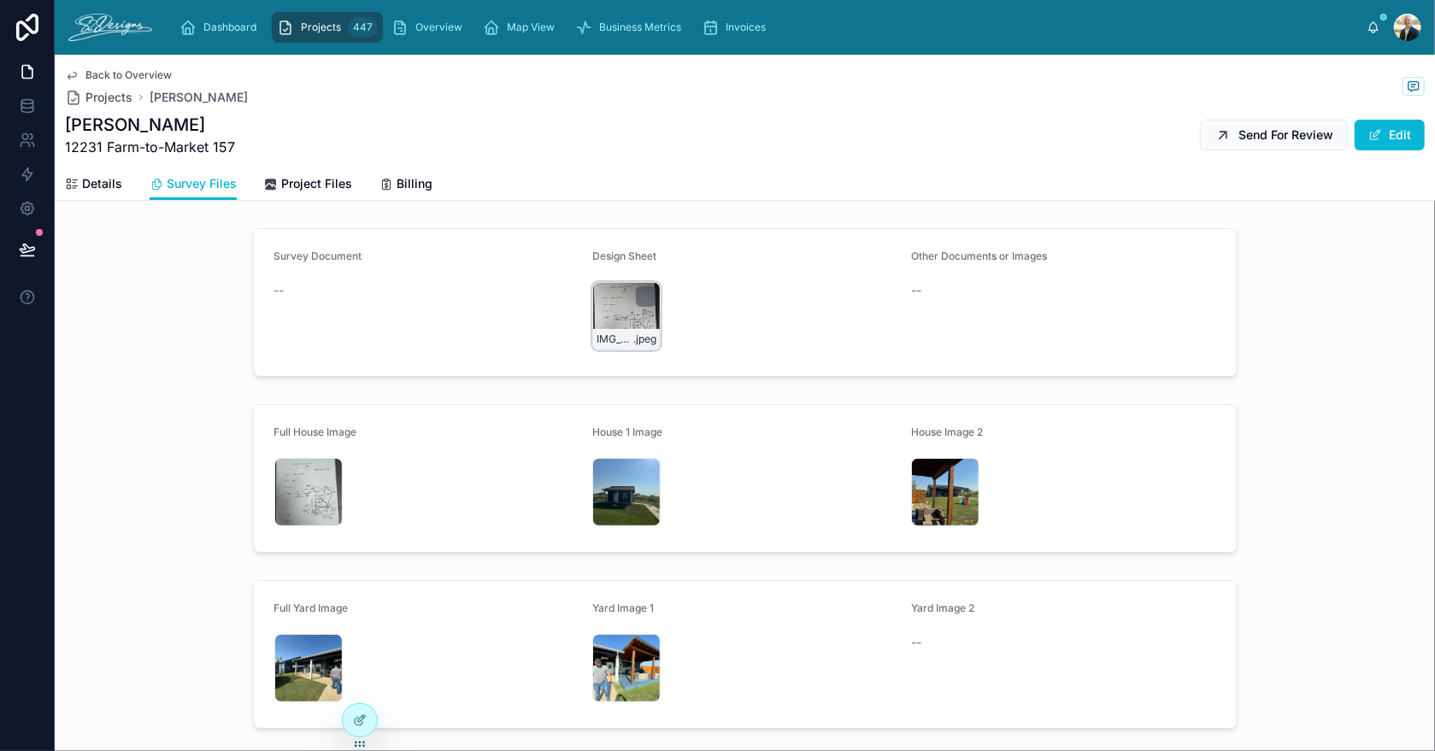
click at [648, 305] on div "IMG_2916 .jpeg" at bounding box center [626, 316] width 68 height 68
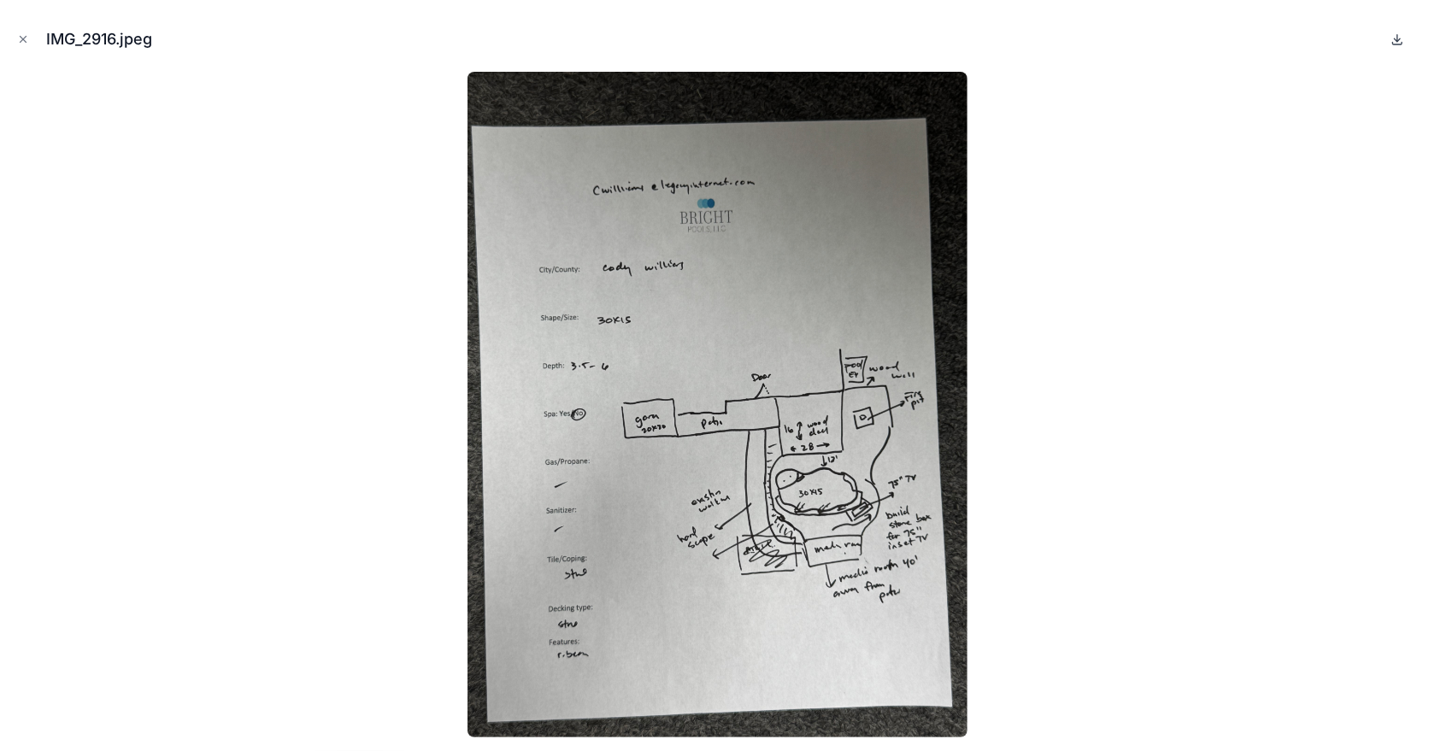
click at [1391, 37] on icon at bounding box center [1398, 39] width 14 height 14
click at [24, 44] on icon "Close modal" at bounding box center [23, 39] width 12 height 12
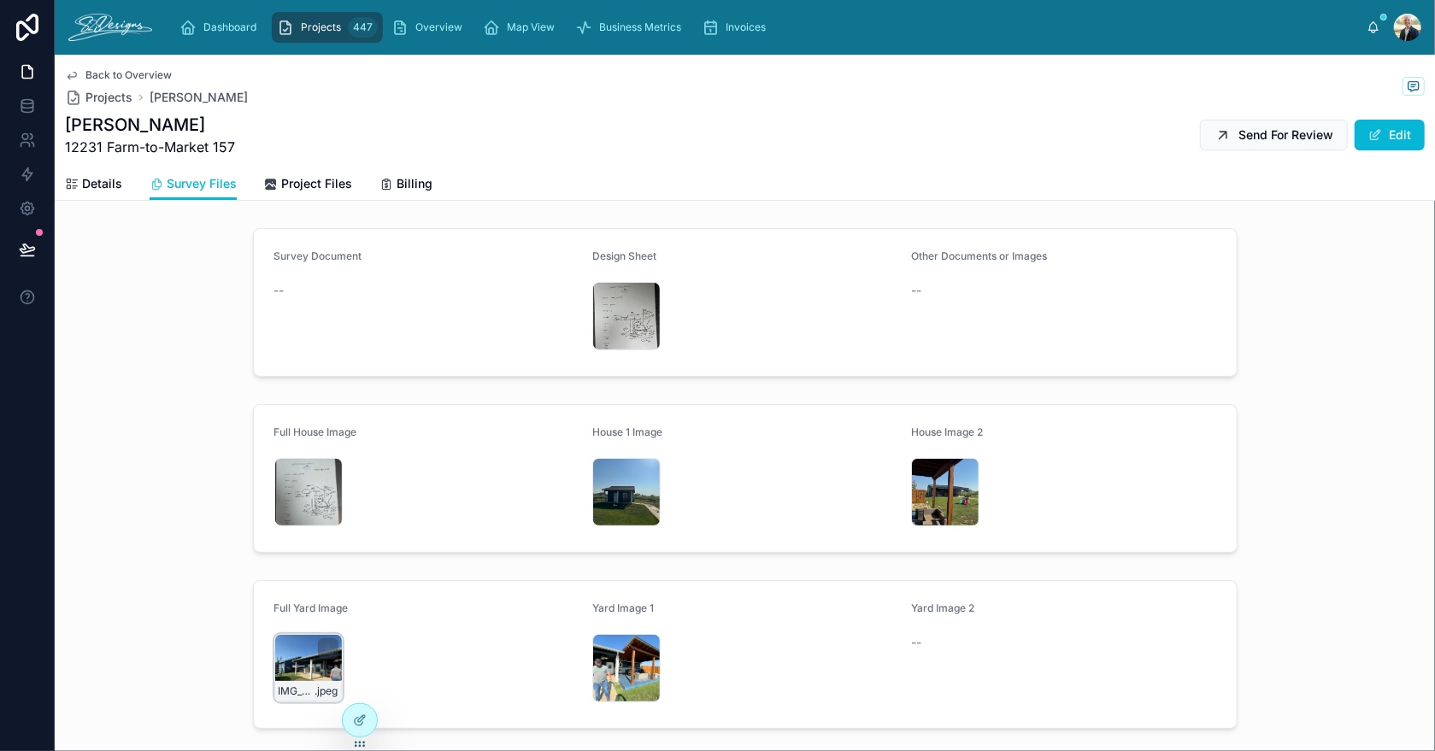
click at [296, 646] on div "IMG_2901 .jpeg" at bounding box center [308, 668] width 68 height 68
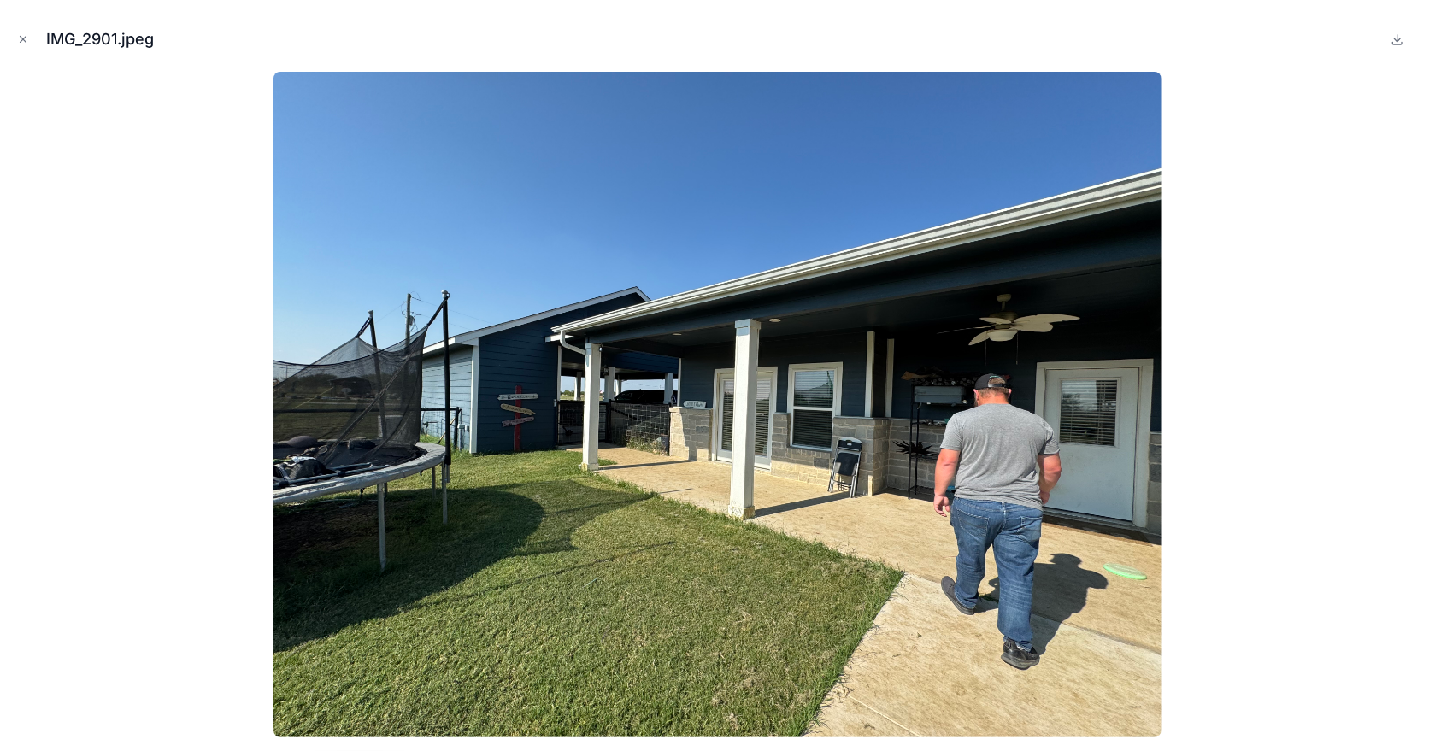
click at [23, 43] on icon "Close modal" at bounding box center [23, 39] width 12 height 12
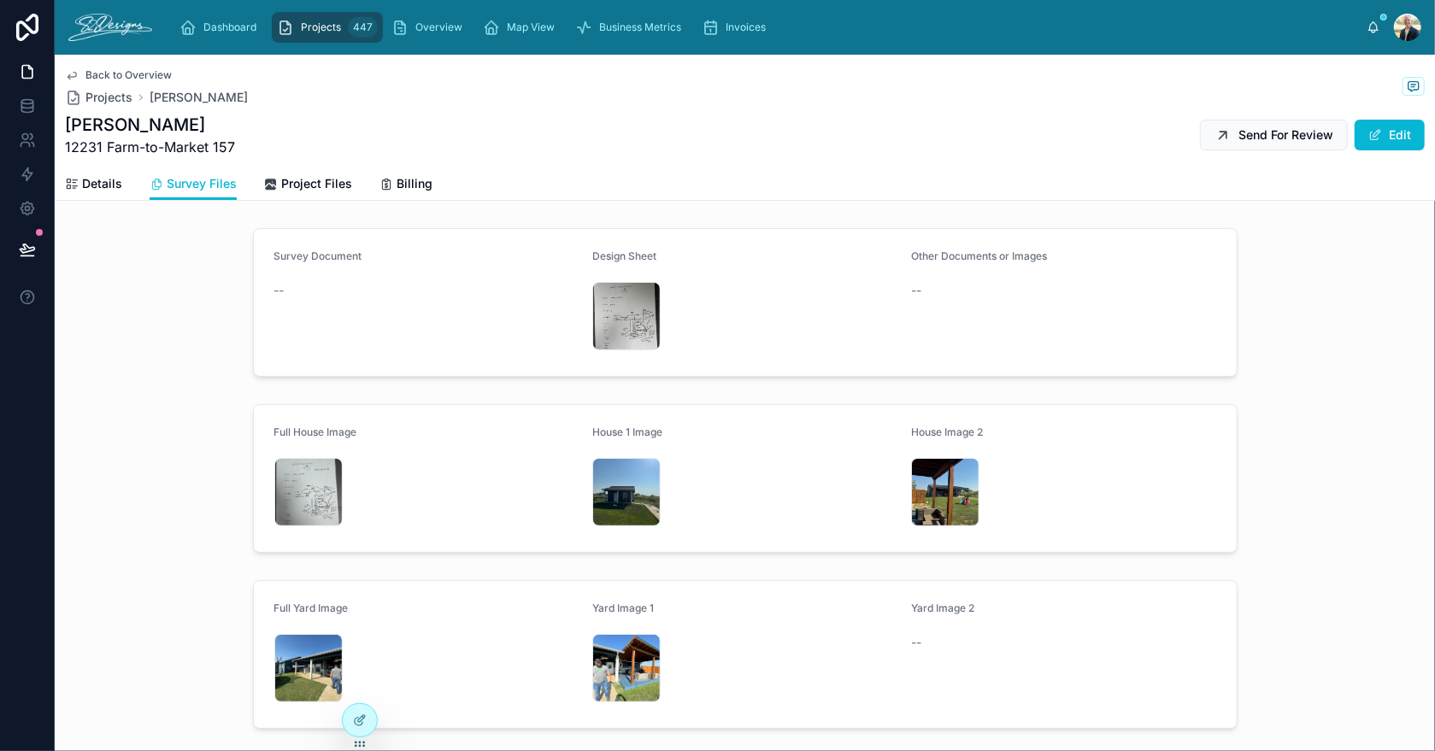
click at [69, 149] on span "12231 Farm-to-Market 157" at bounding box center [150, 147] width 170 height 21
drag, startPoint x: 65, startPoint y: 150, endPoint x: 245, endPoint y: 160, distance: 180.7
click at [245, 160] on div "Back to Overview Projects Cody Williams Cody Williams 12231 Farm-to-Market 157 …" at bounding box center [745, 111] width 1360 height 113
copy span "12231 Farm-to-Market 157"
